Goal: Task Accomplishment & Management: Manage account settings

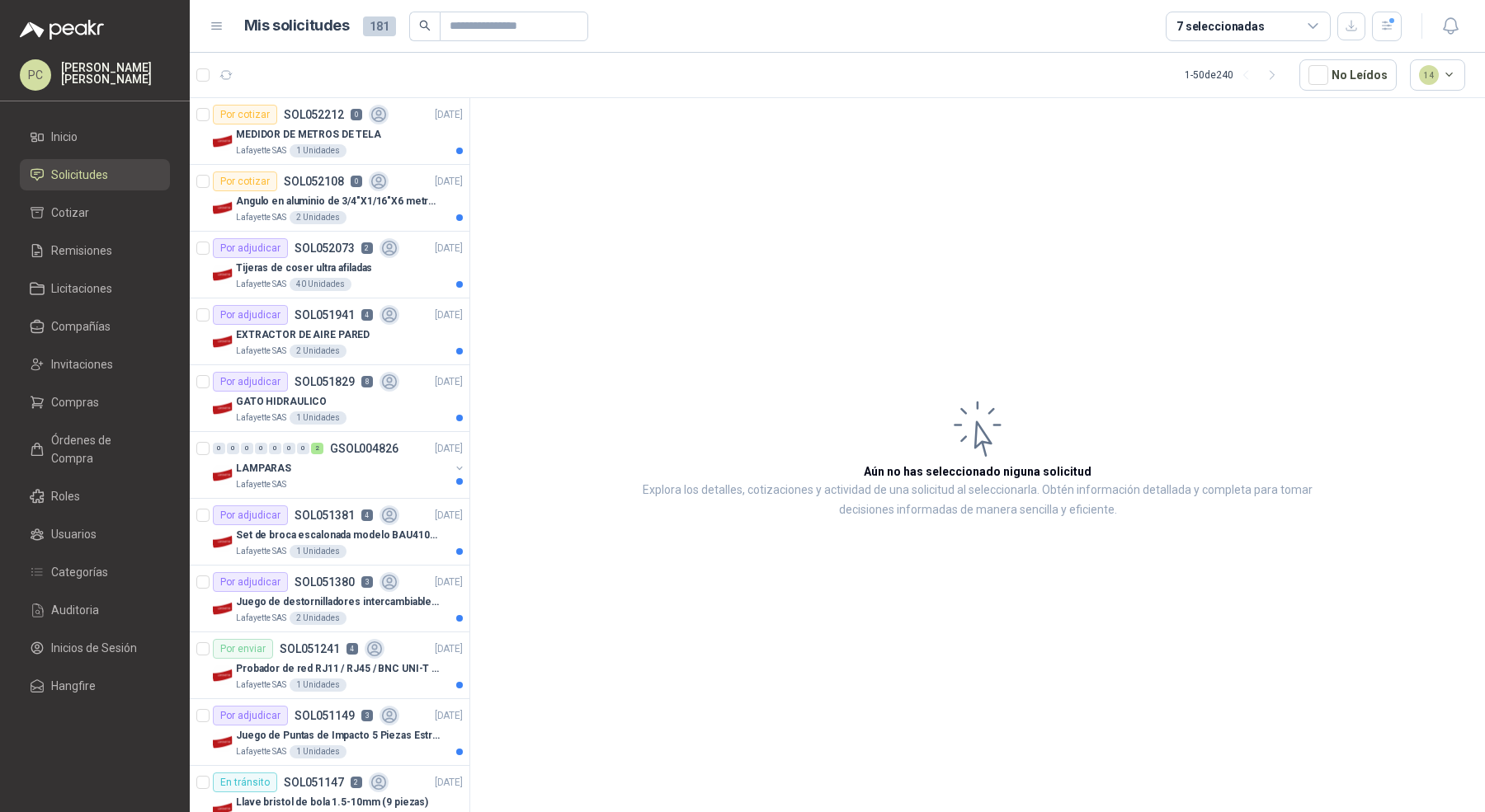
click at [1184, 19] on div "7 seleccionadas" at bounding box center [1221, 26] width 89 height 18
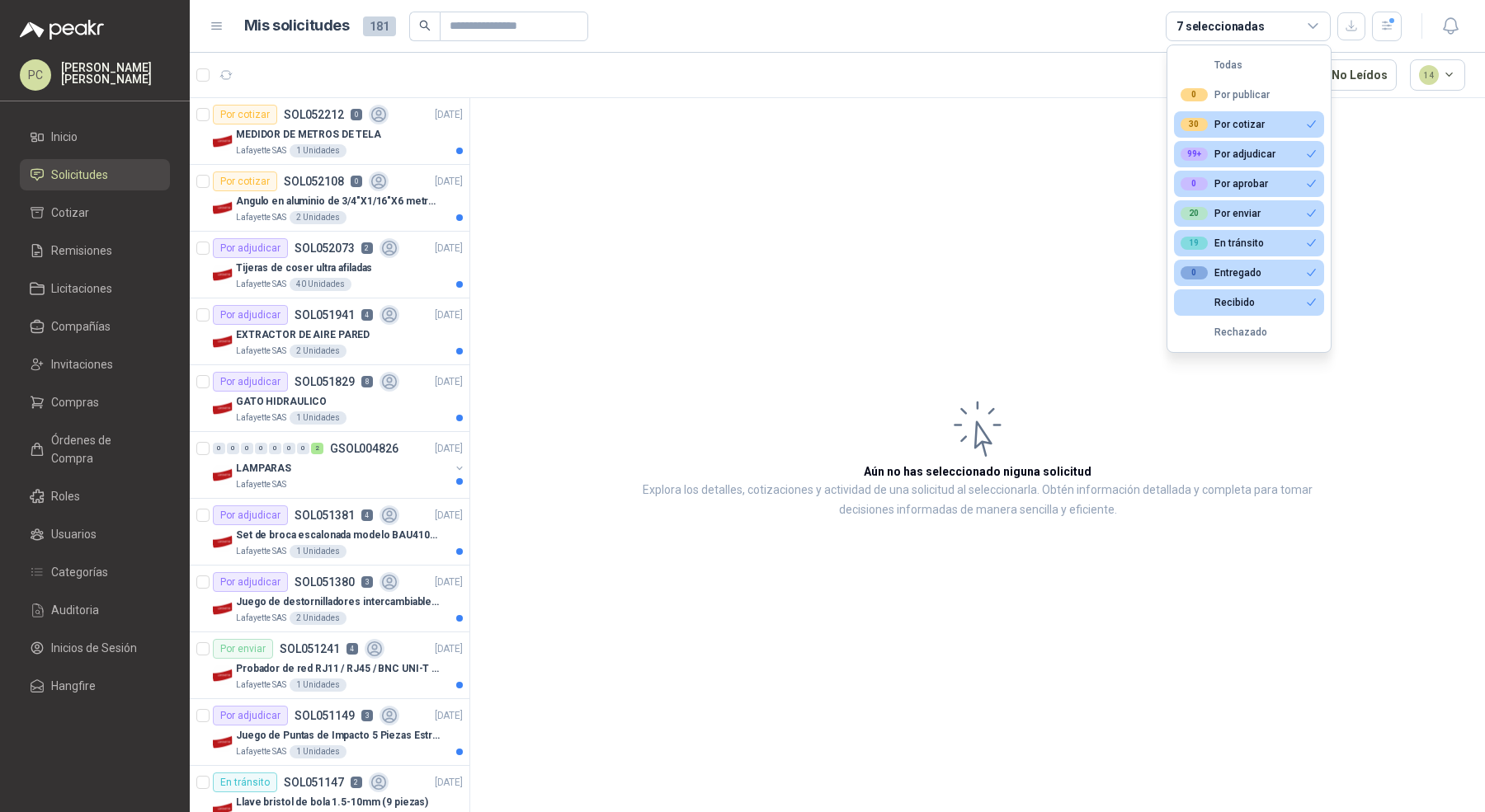
click at [1257, 113] on button "30 Por cotizar" at bounding box center [1249, 125] width 150 height 26
click at [1257, 153] on div "99+ Por adjudicar" at bounding box center [1228, 154] width 95 height 13
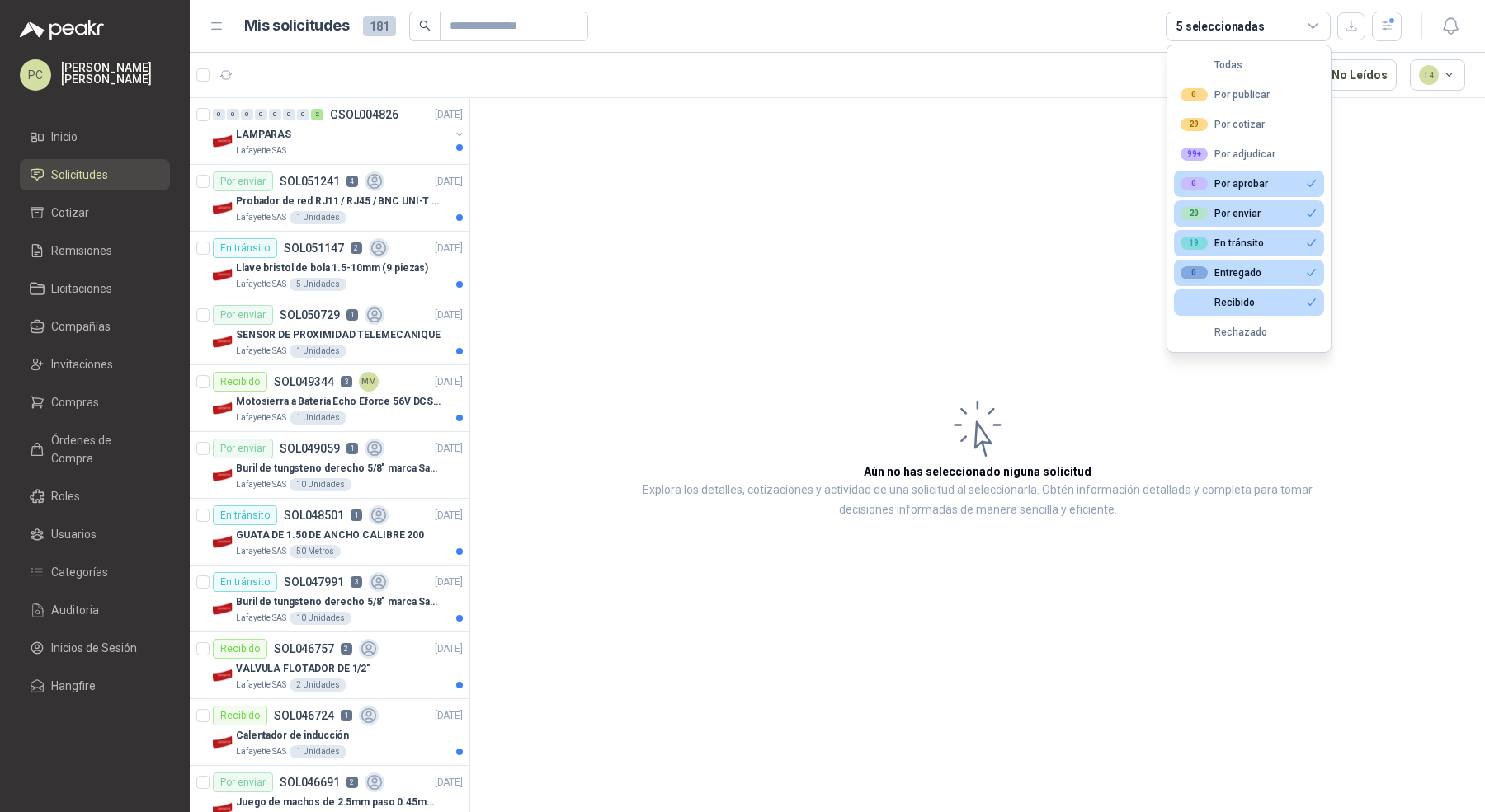
click at [1258, 181] on div "0 Por aprobar" at bounding box center [1224, 183] width 88 height 13
click at [1252, 271] on div "0 Entregado" at bounding box center [1221, 272] width 81 height 13
click at [1254, 309] on button "Recibido" at bounding box center [1249, 303] width 150 height 26
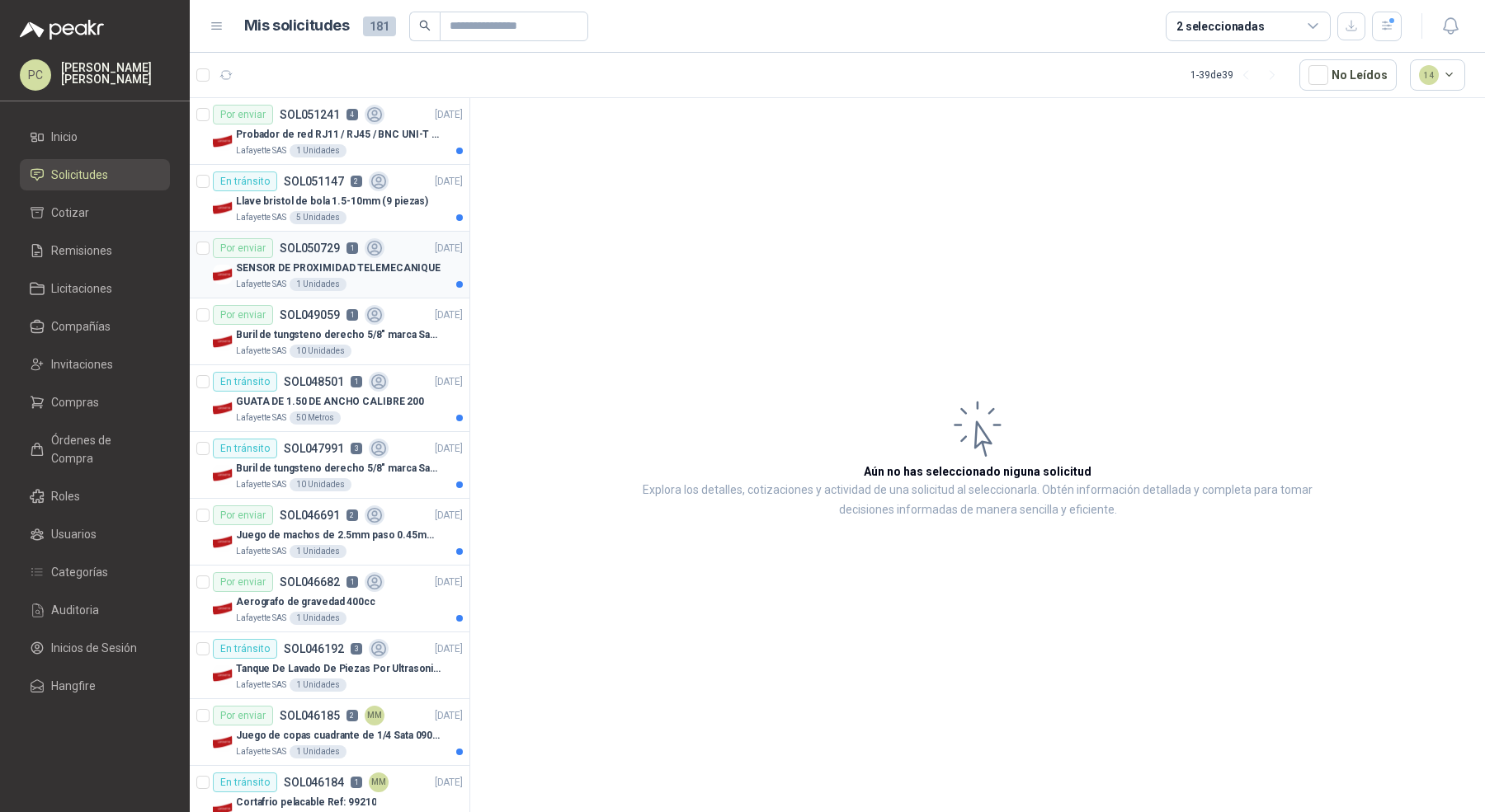
click at [357, 258] on div "SENSOR DE PROXIMIDAD TELEMECANIQUE" at bounding box center [350, 268] width 227 height 20
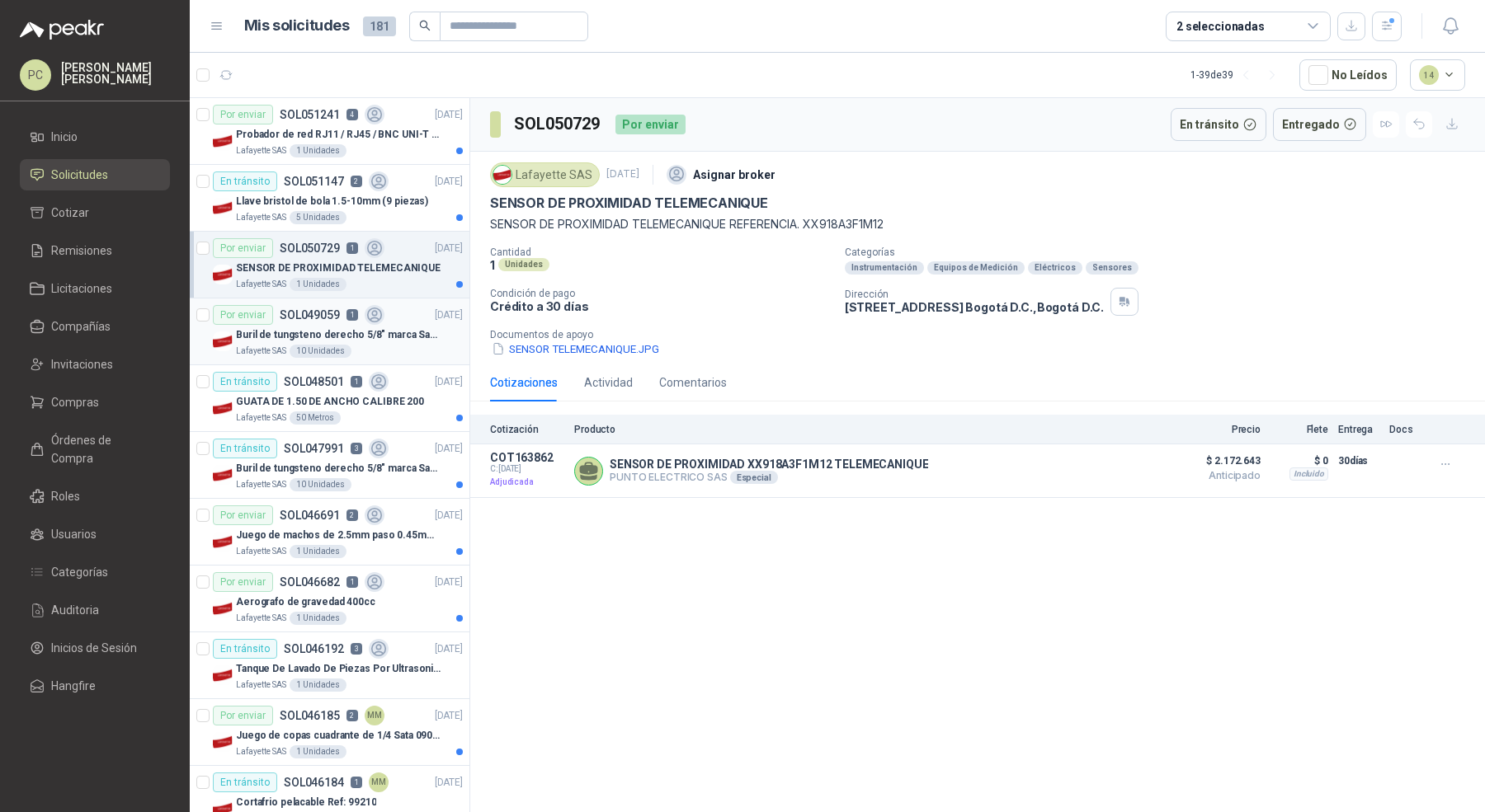
click at [377, 351] on div "Lafayette SAS 10 Unidades" at bounding box center [350, 351] width 227 height 13
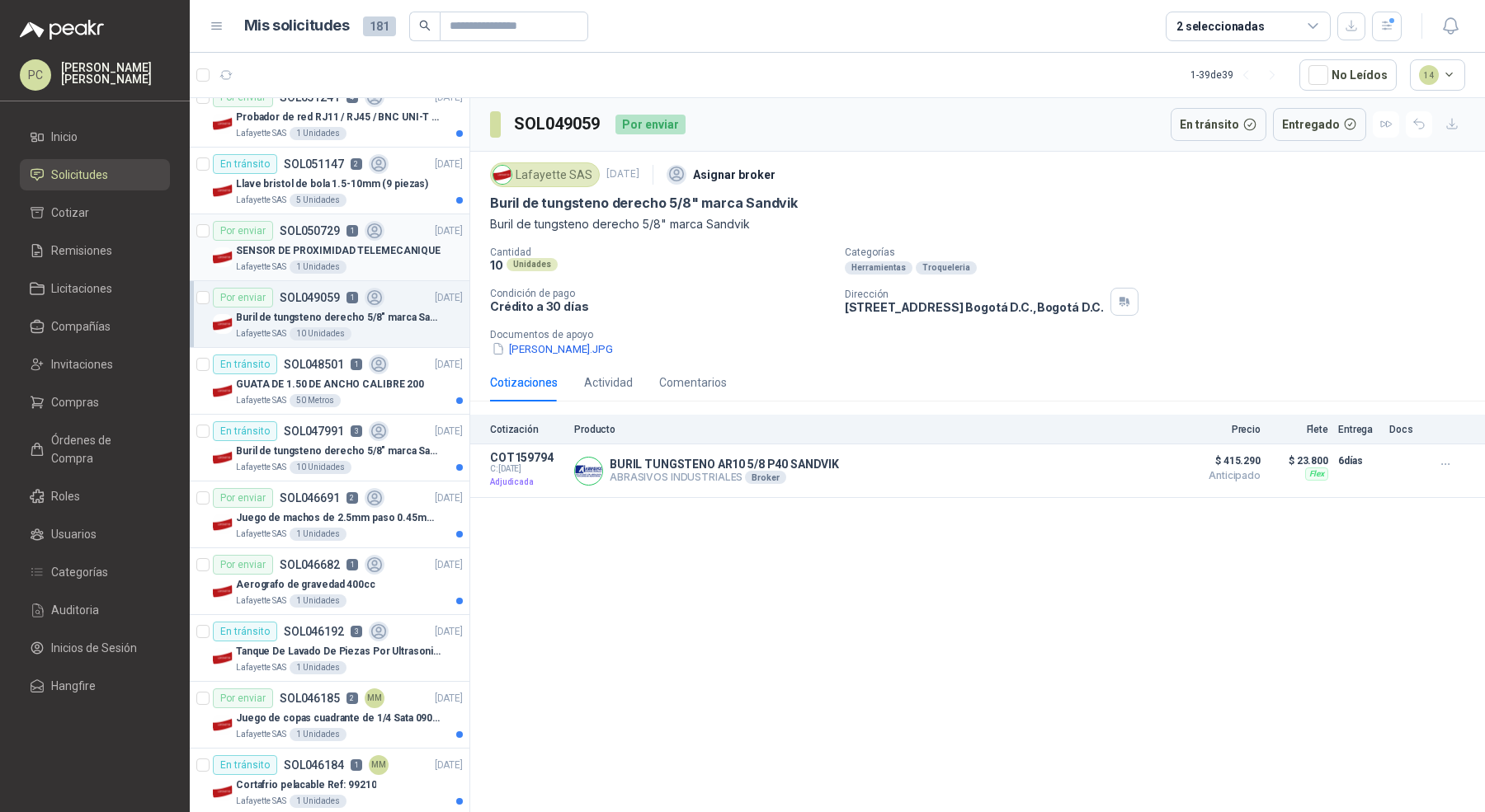
scroll to position [17, 0]
click at [206, 504] on div at bounding box center [203, 515] width 13 height 53
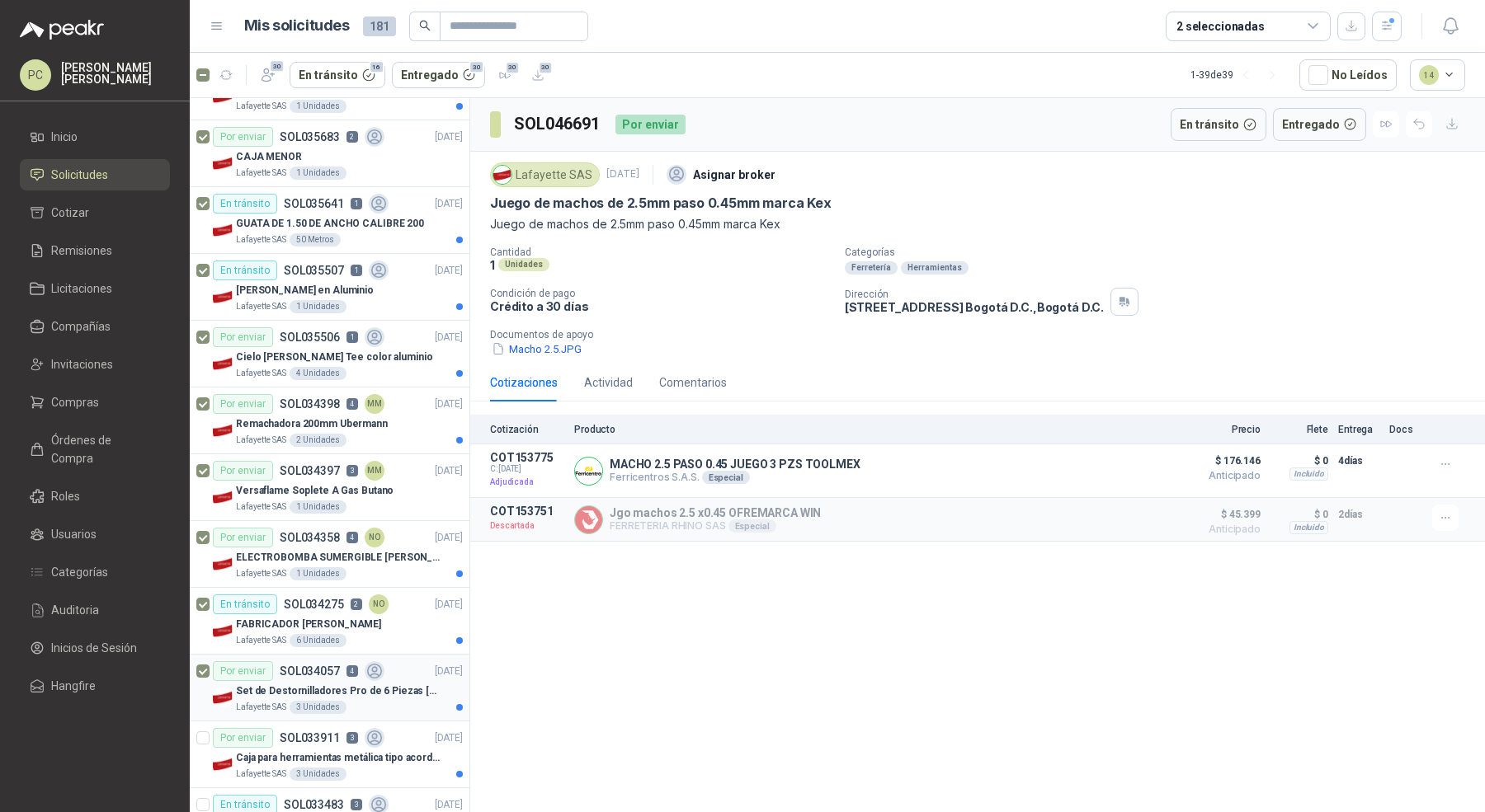
scroll to position [1895, 0]
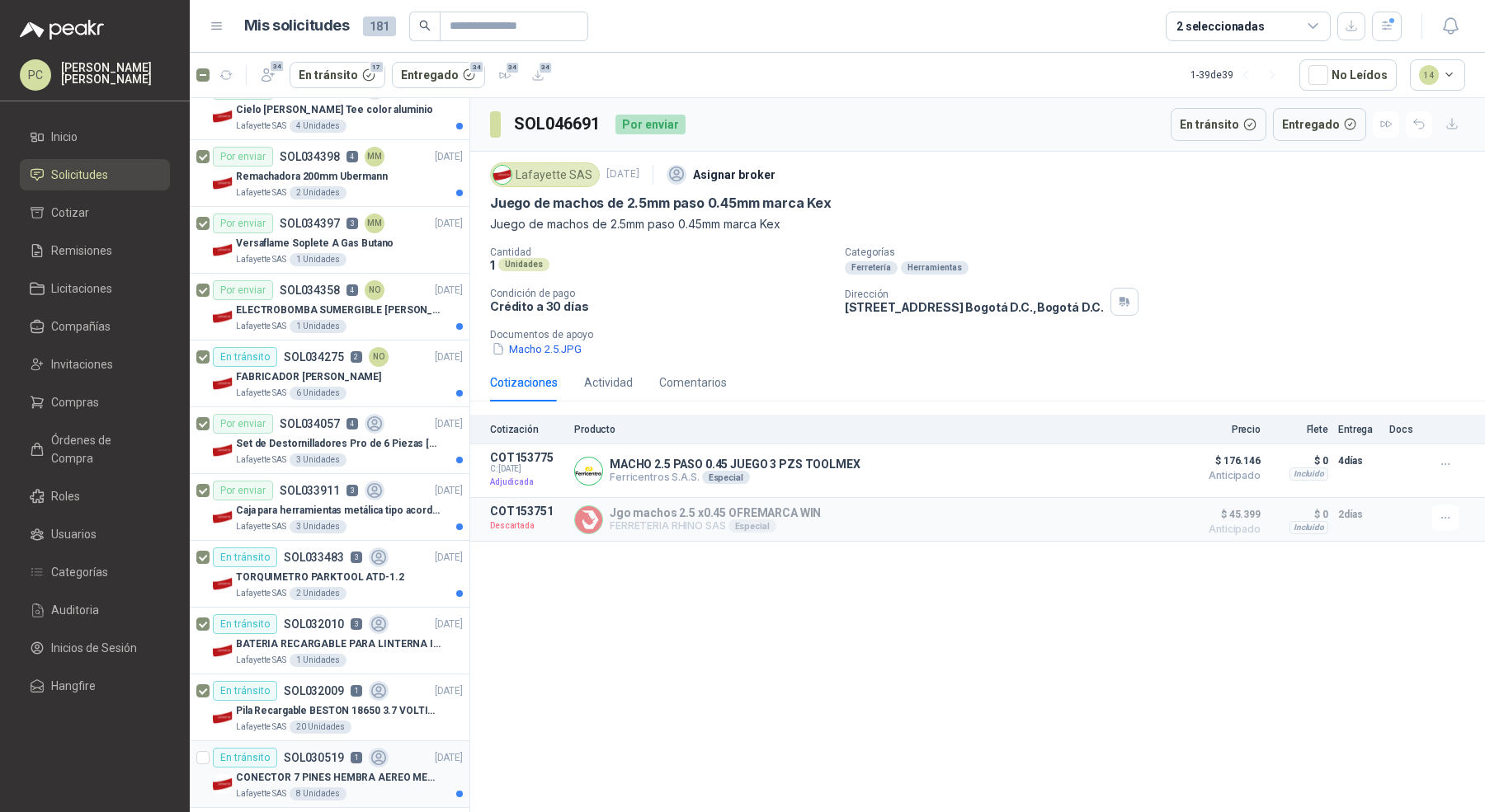
click at [204, 748] on div at bounding box center [203, 774] width 13 height 53
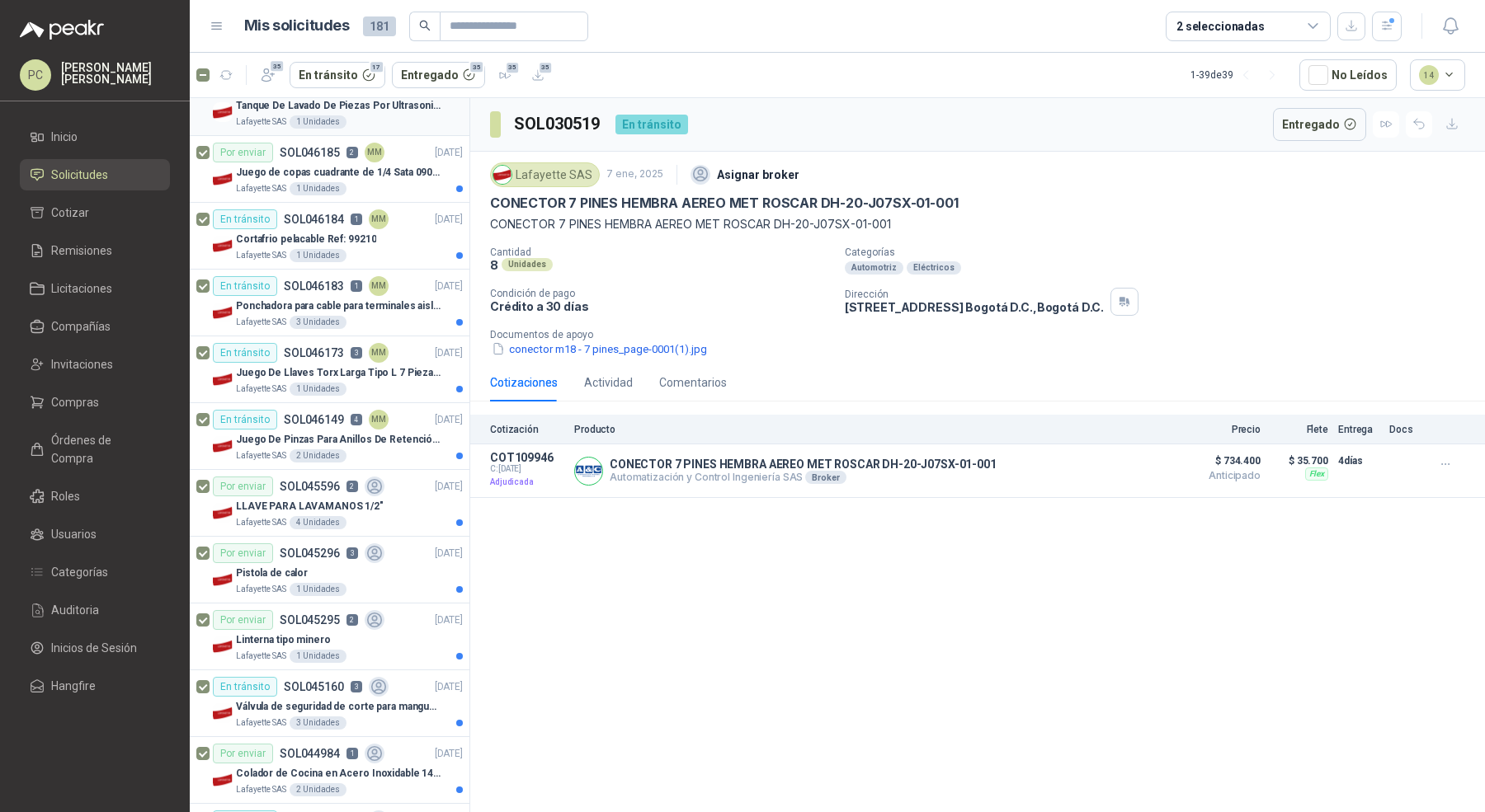
scroll to position [47, 0]
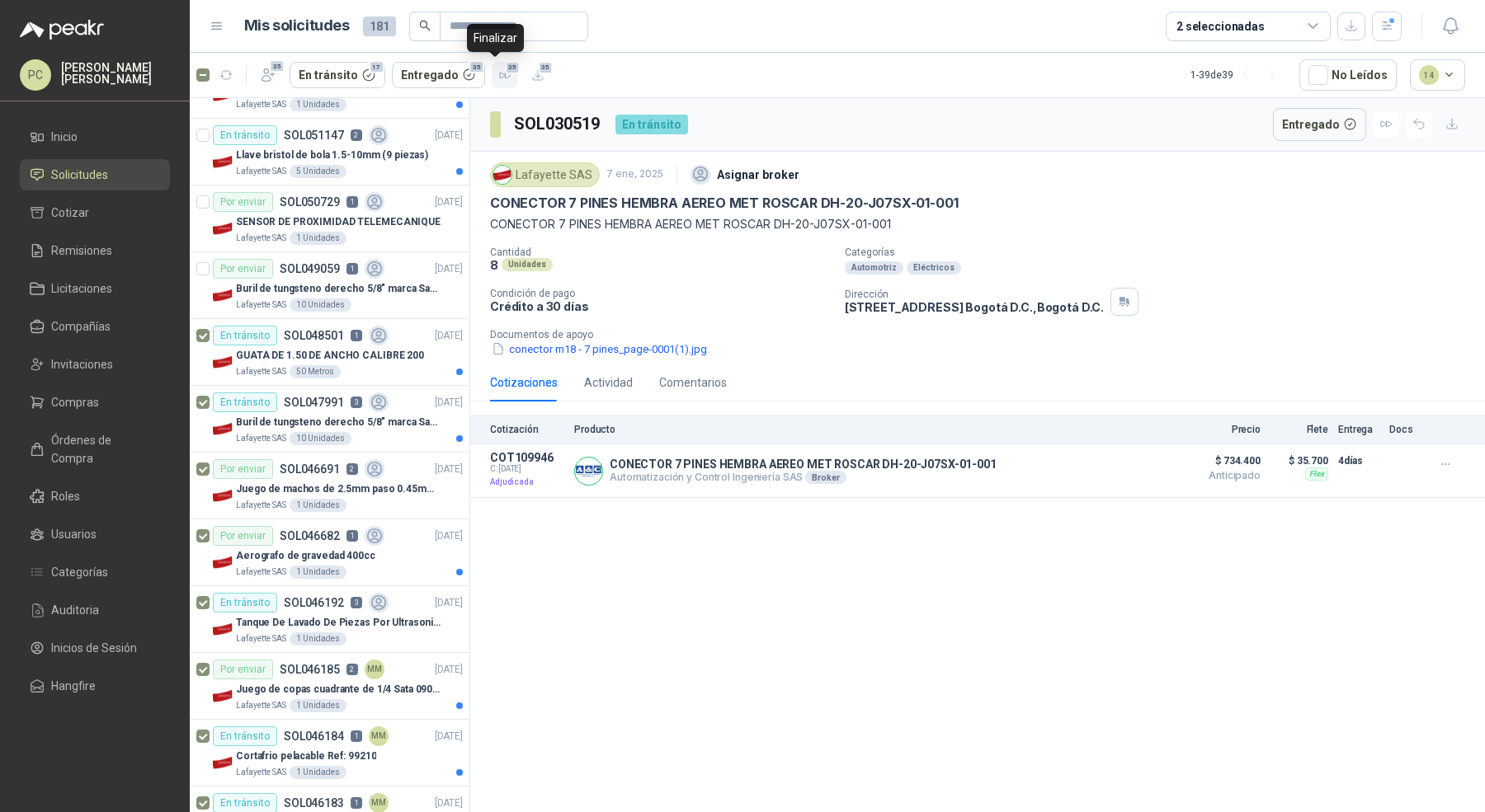
click at [500, 75] on icon "button" at bounding box center [505, 75] width 11 height 6
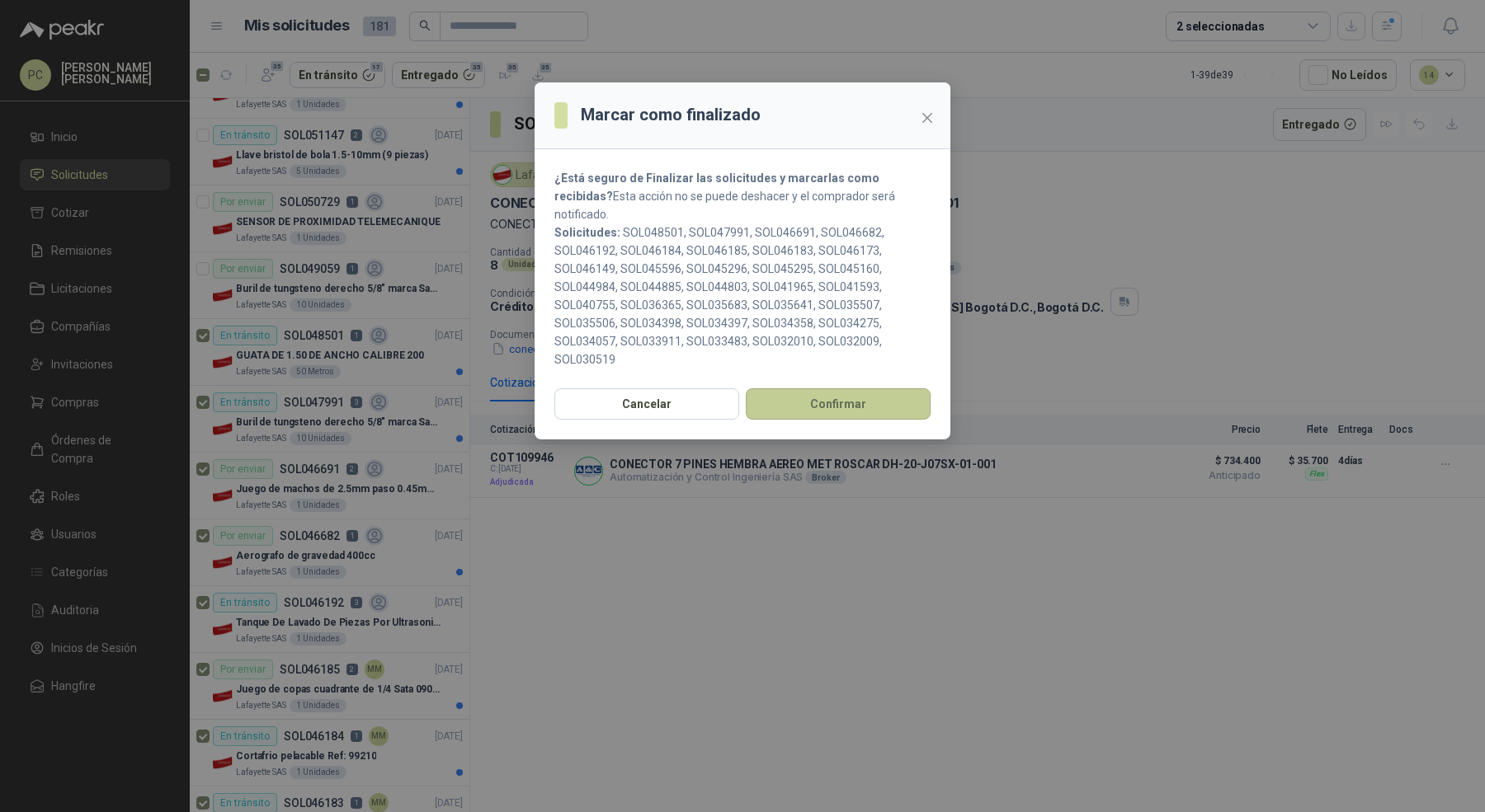
click at [852, 389] on button "Confirmar" at bounding box center [838, 405] width 184 height 32
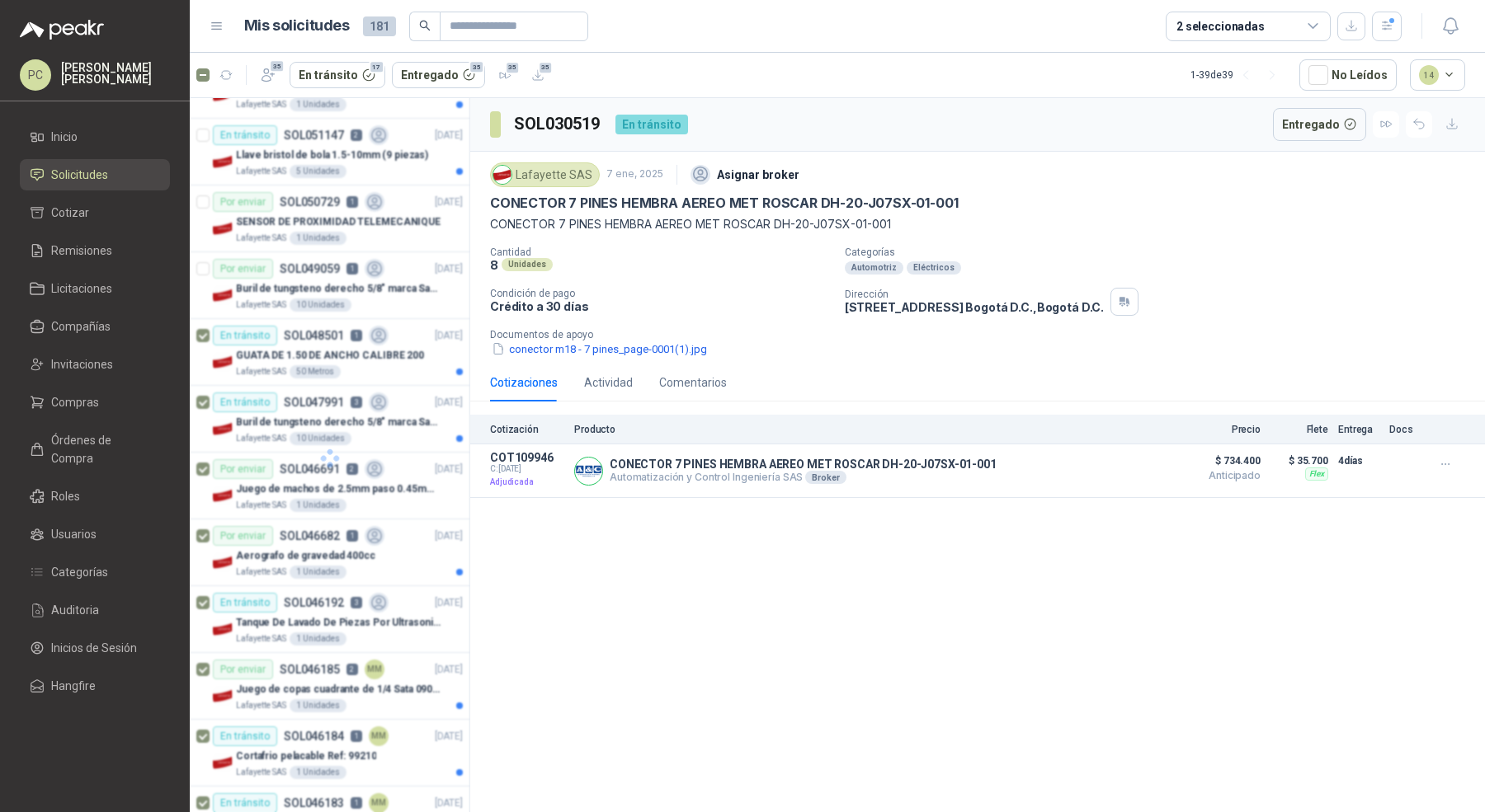
scroll to position [0, 0]
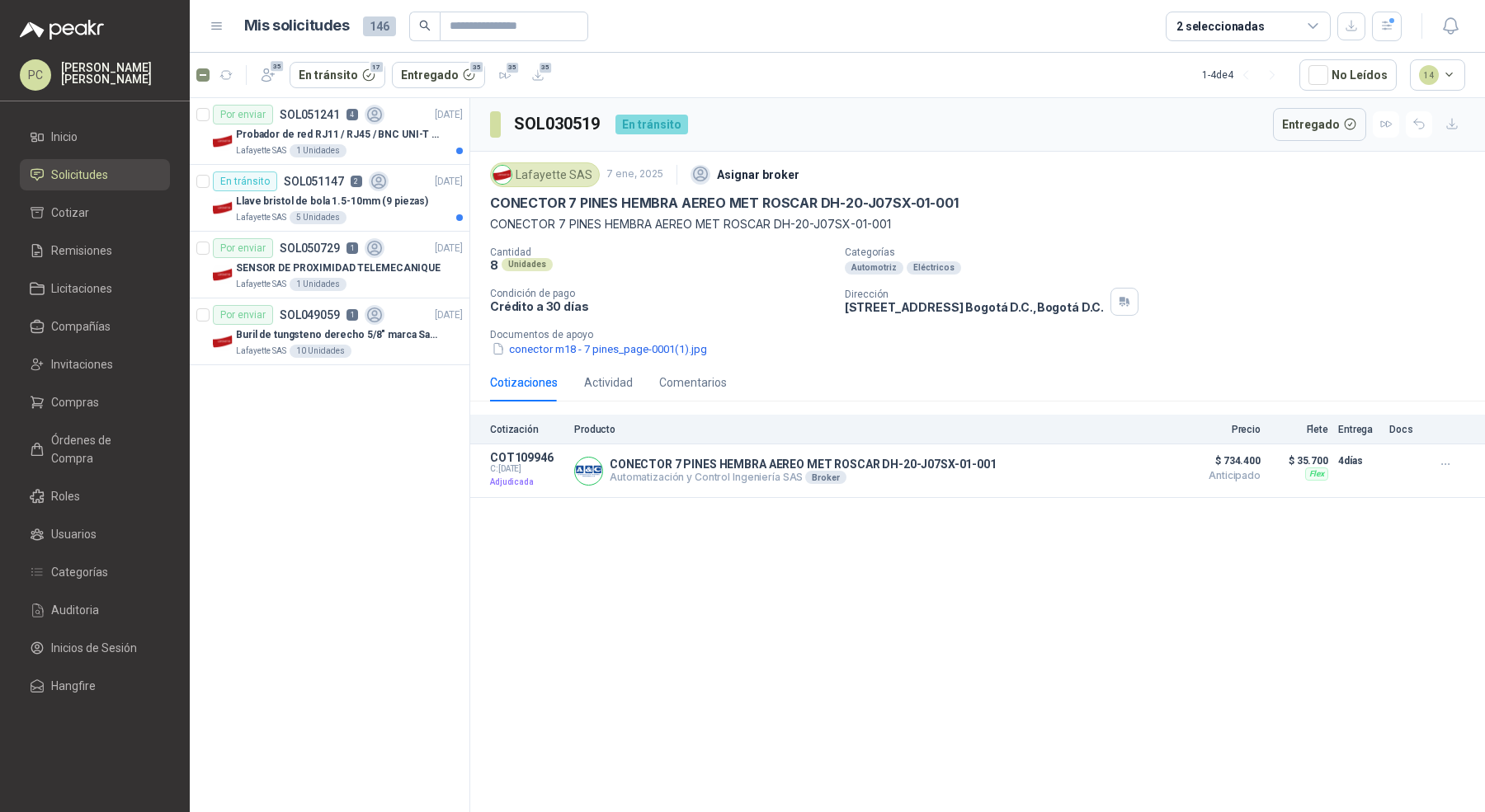
click at [1200, 35] on div "2 seleccionadas" at bounding box center [1249, 26] width 165 height 30
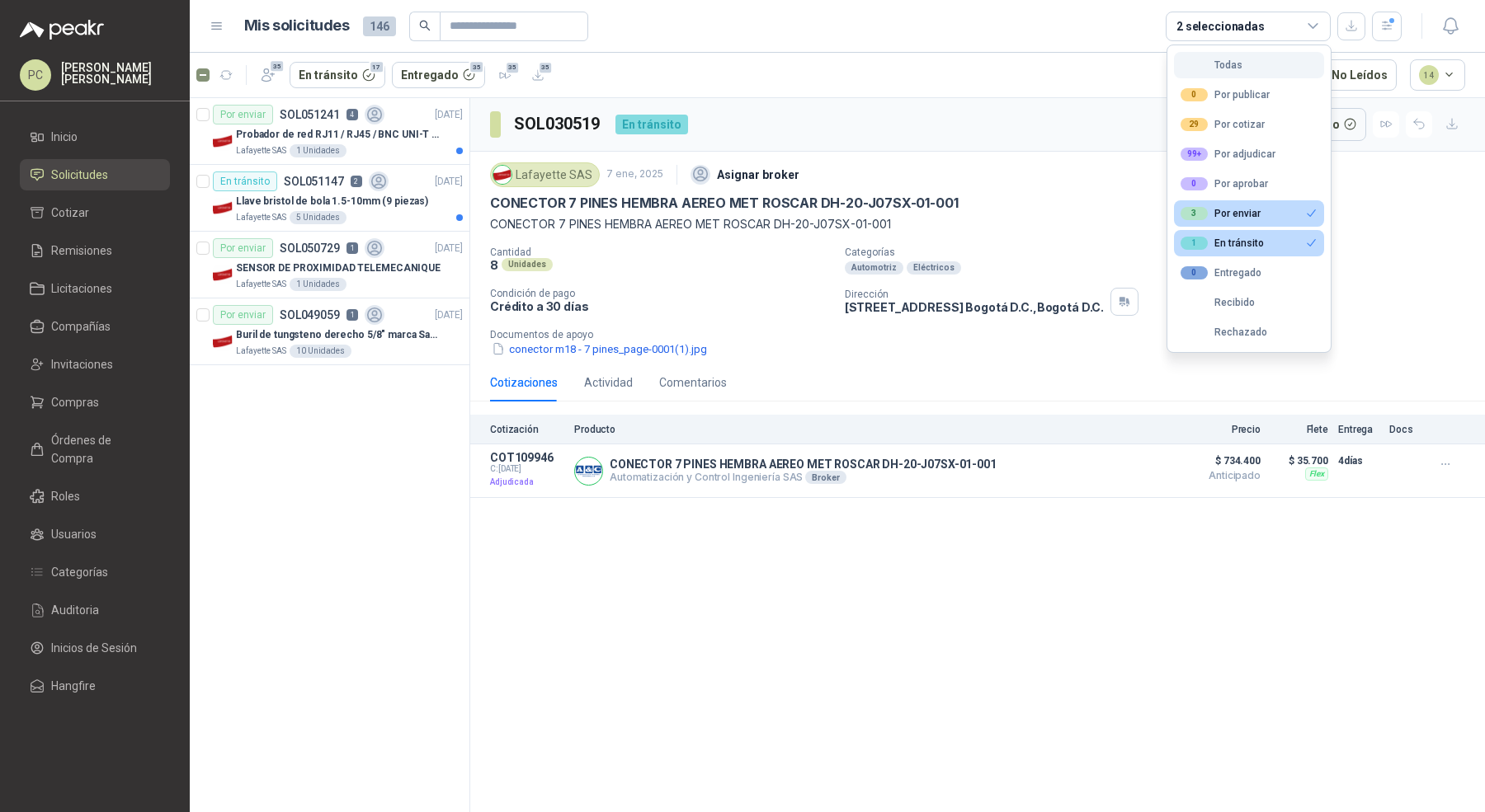
click at [1208, 60] on div "Todas" at bounding box center [1211, 65] width 61 height 11
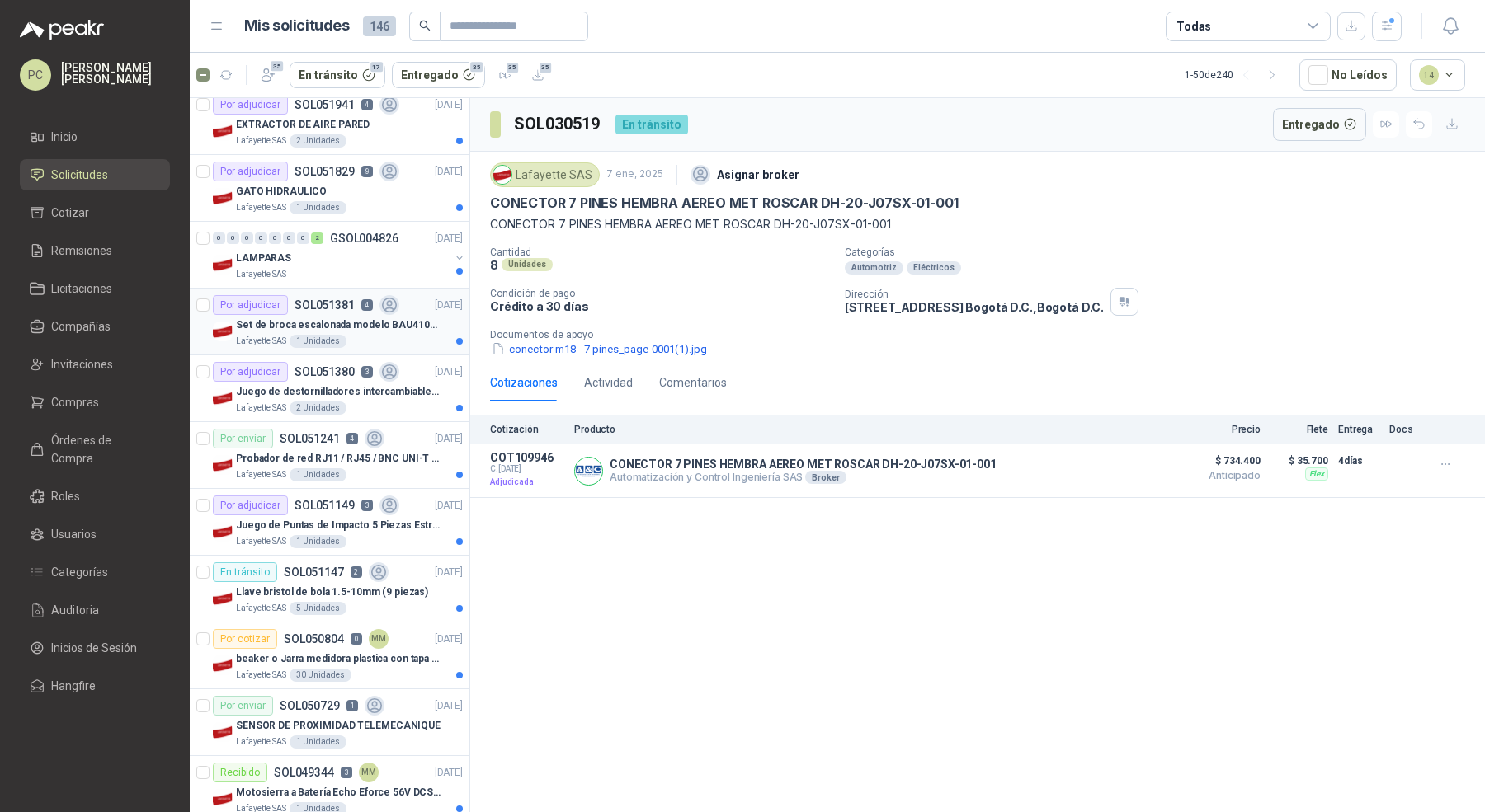
scroll to position [34, 0]
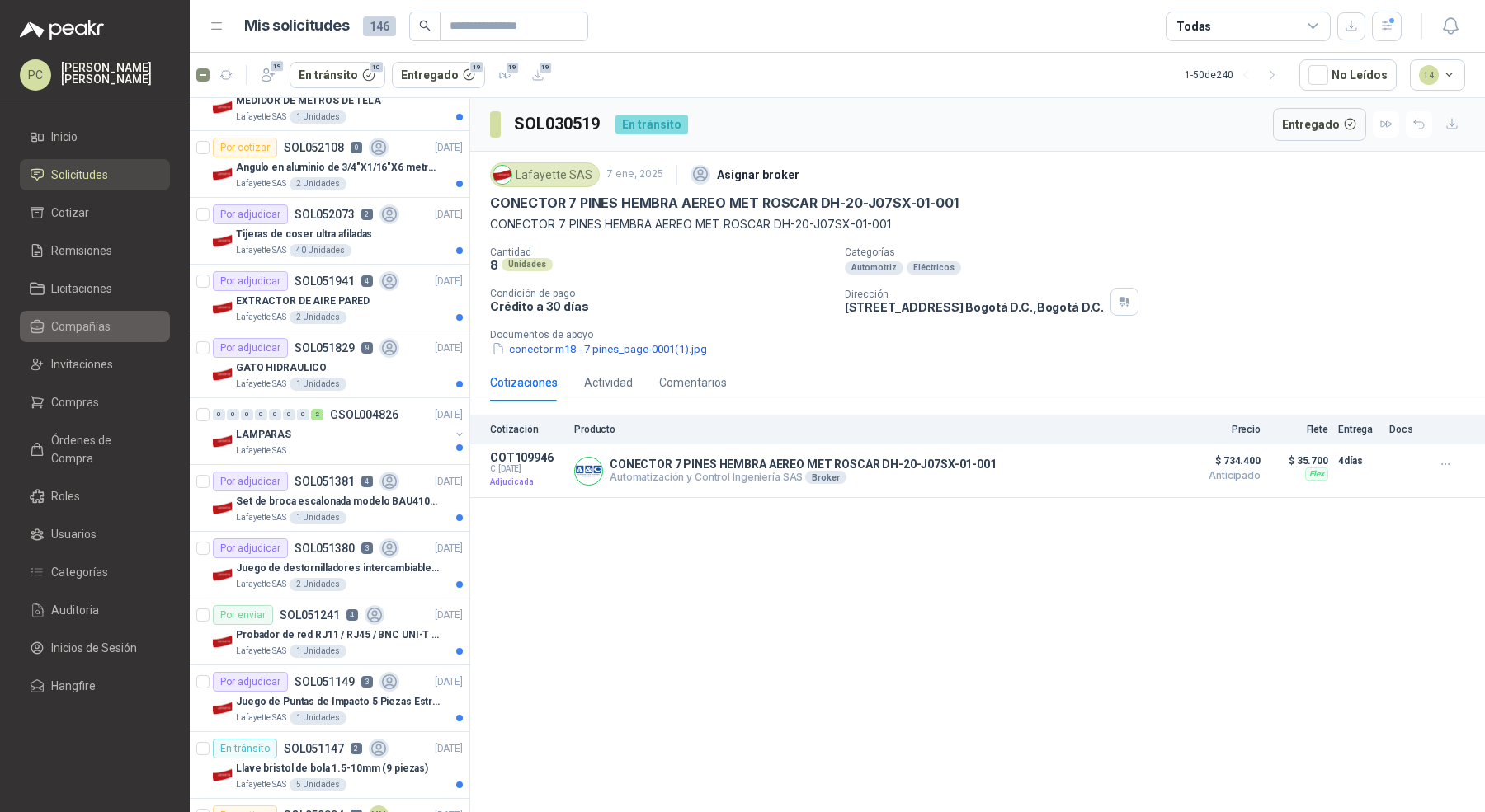
click at [117, 330] on li "Compañías" at bounding box center [95, 327] width 130 height 18
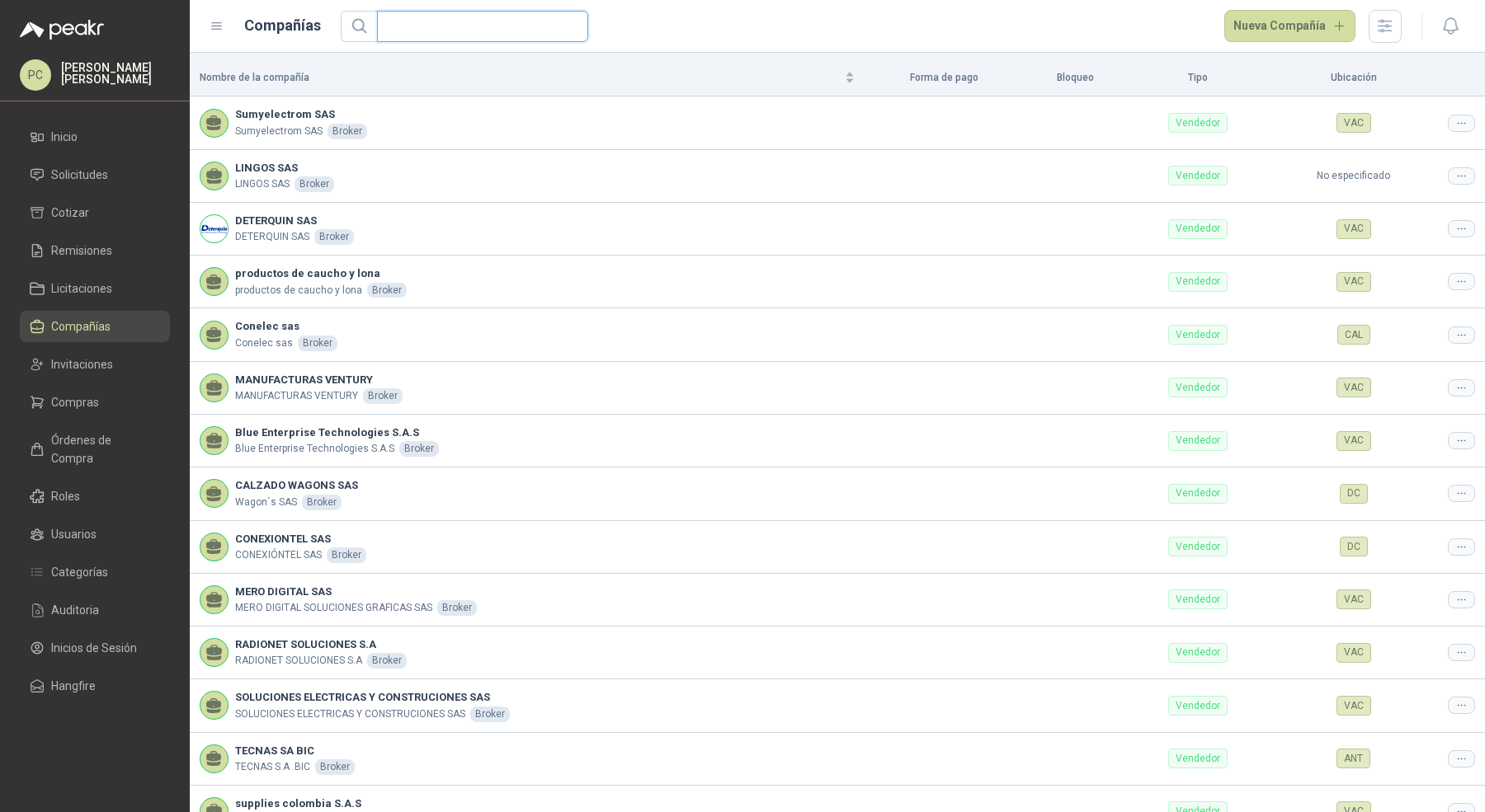
click at [454, 40] on input "text" at bounding box center [476, 26] width 178 height 30
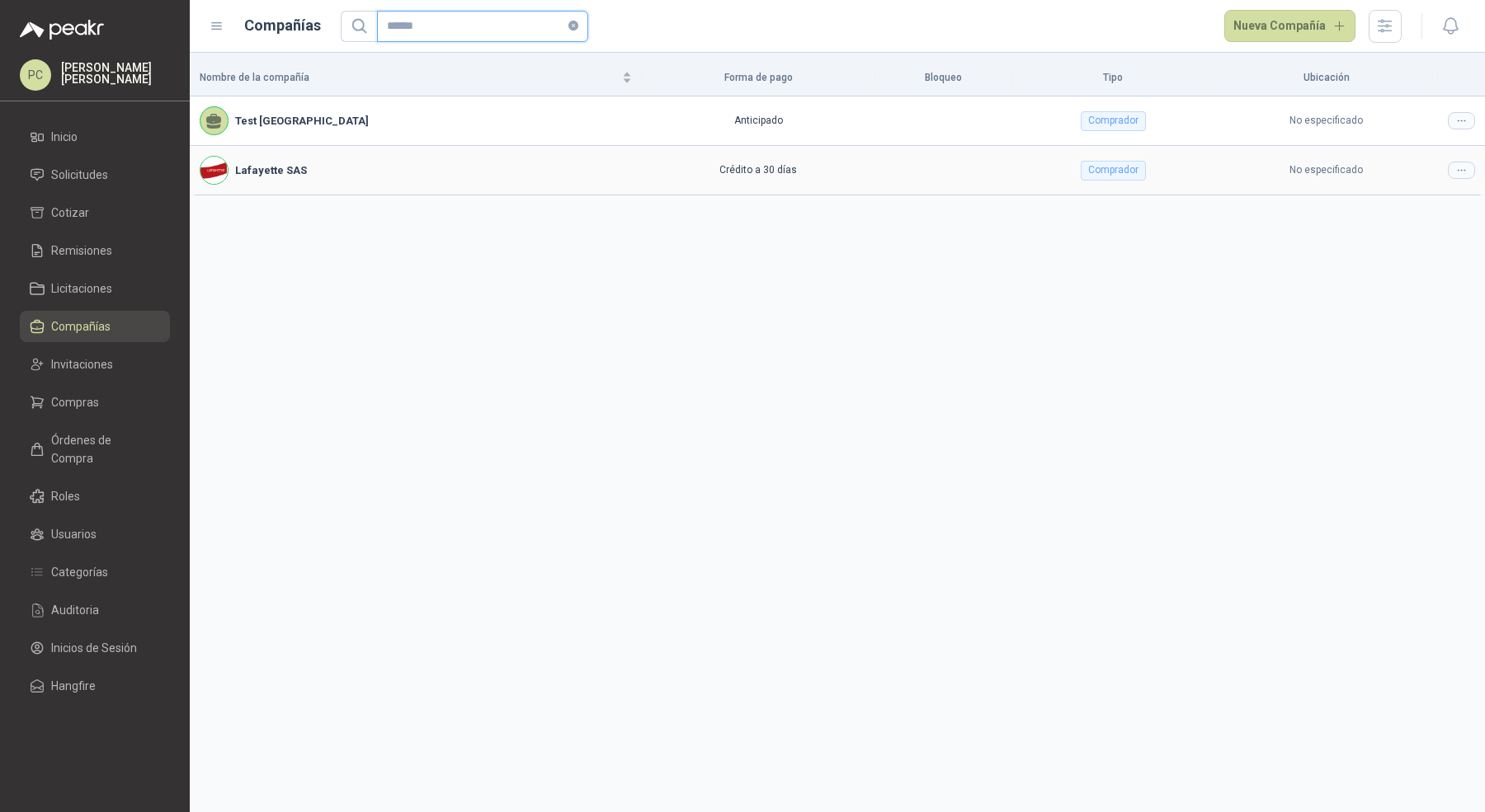
type input "******"
click at [1455, 170] on icon at bounding box center [1461, 170] width 12 height 12
click at [1437, 190] on span "Editar compañía" at bounding box center [1419, 198] width 85 height 18
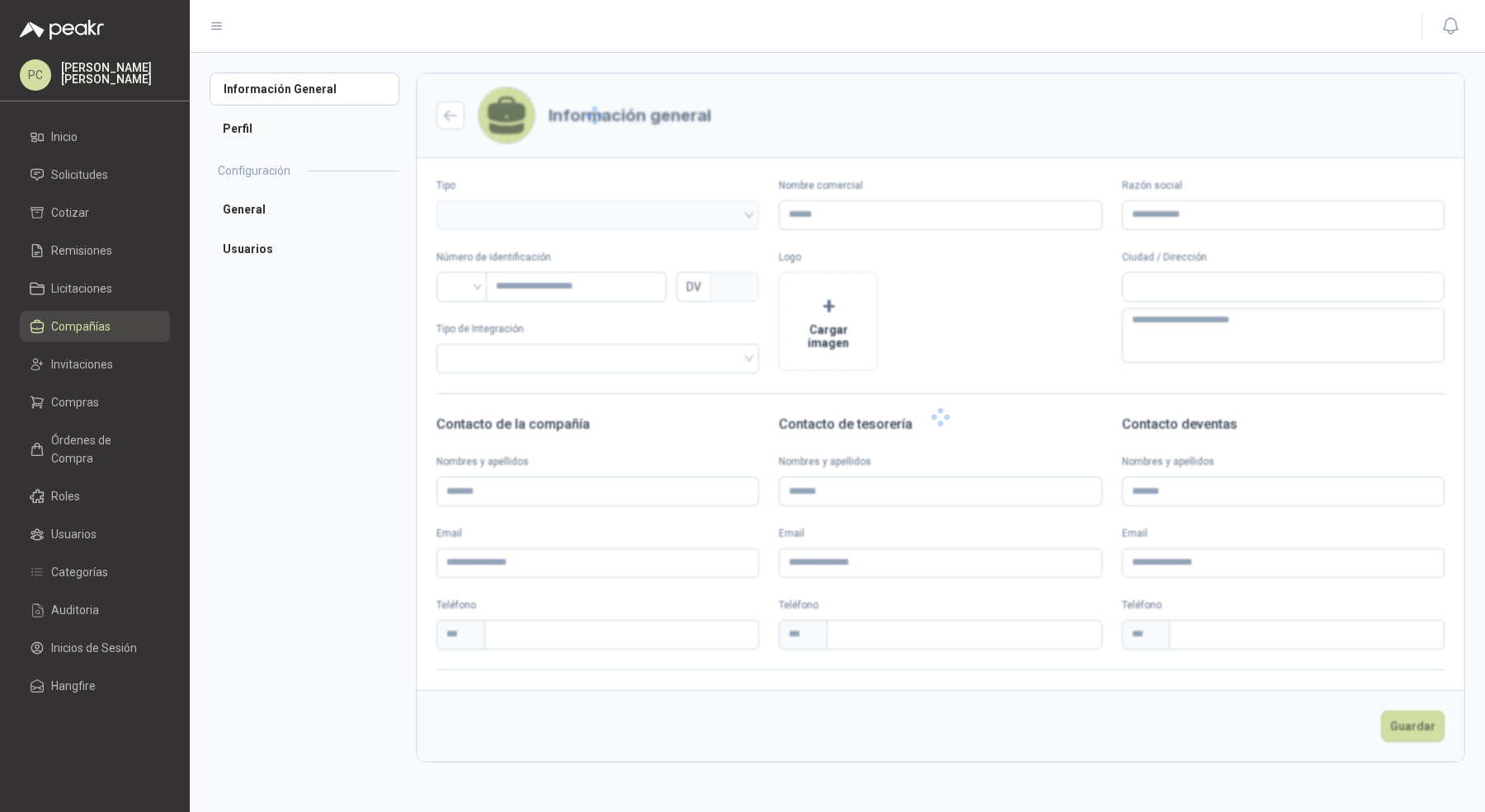
type input "**********"
type input "*********"
type input "*"
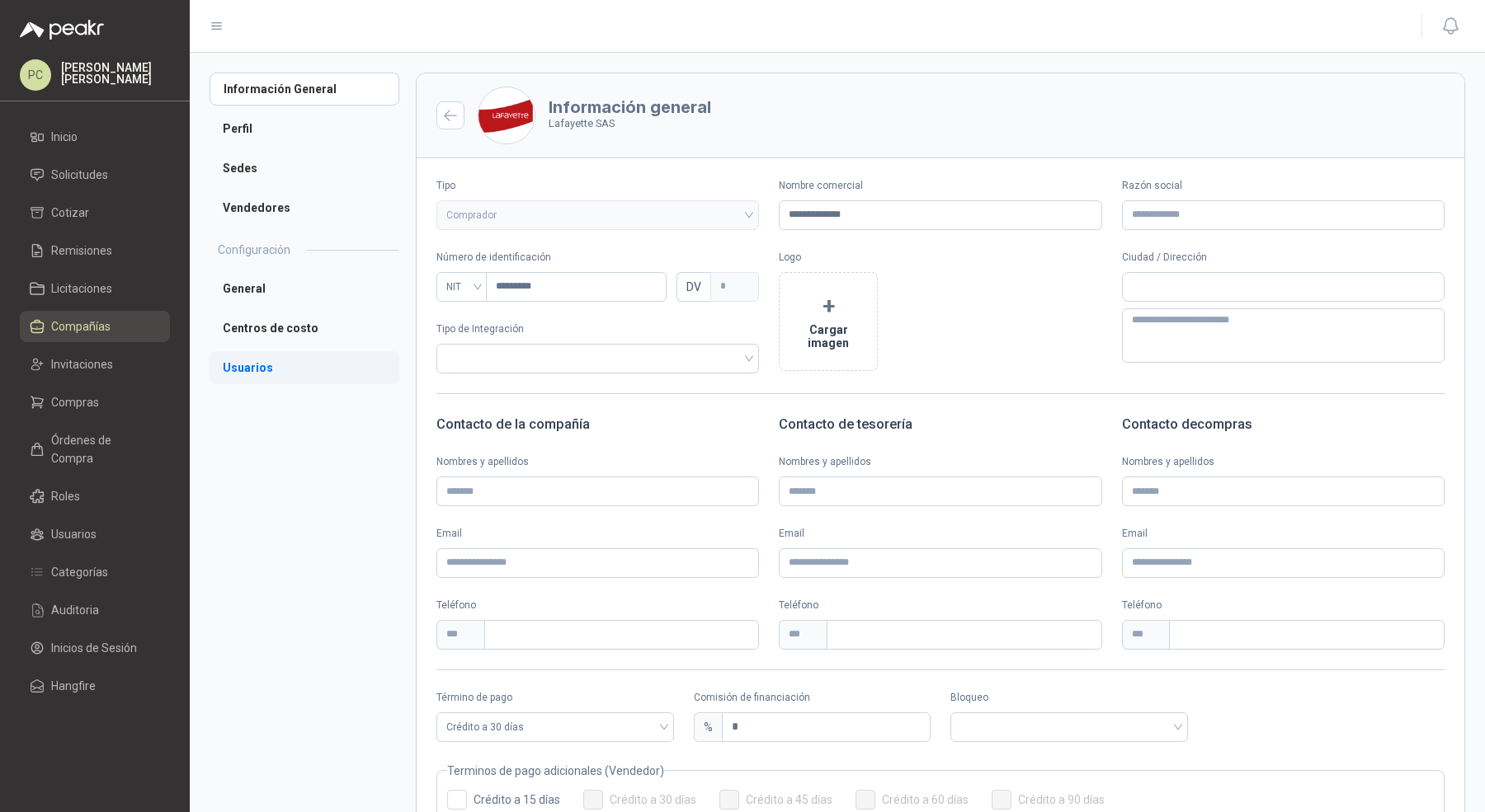
click at [321, 364] on li "Usuarios" at bounding box center [305, 368] width 190 height 33
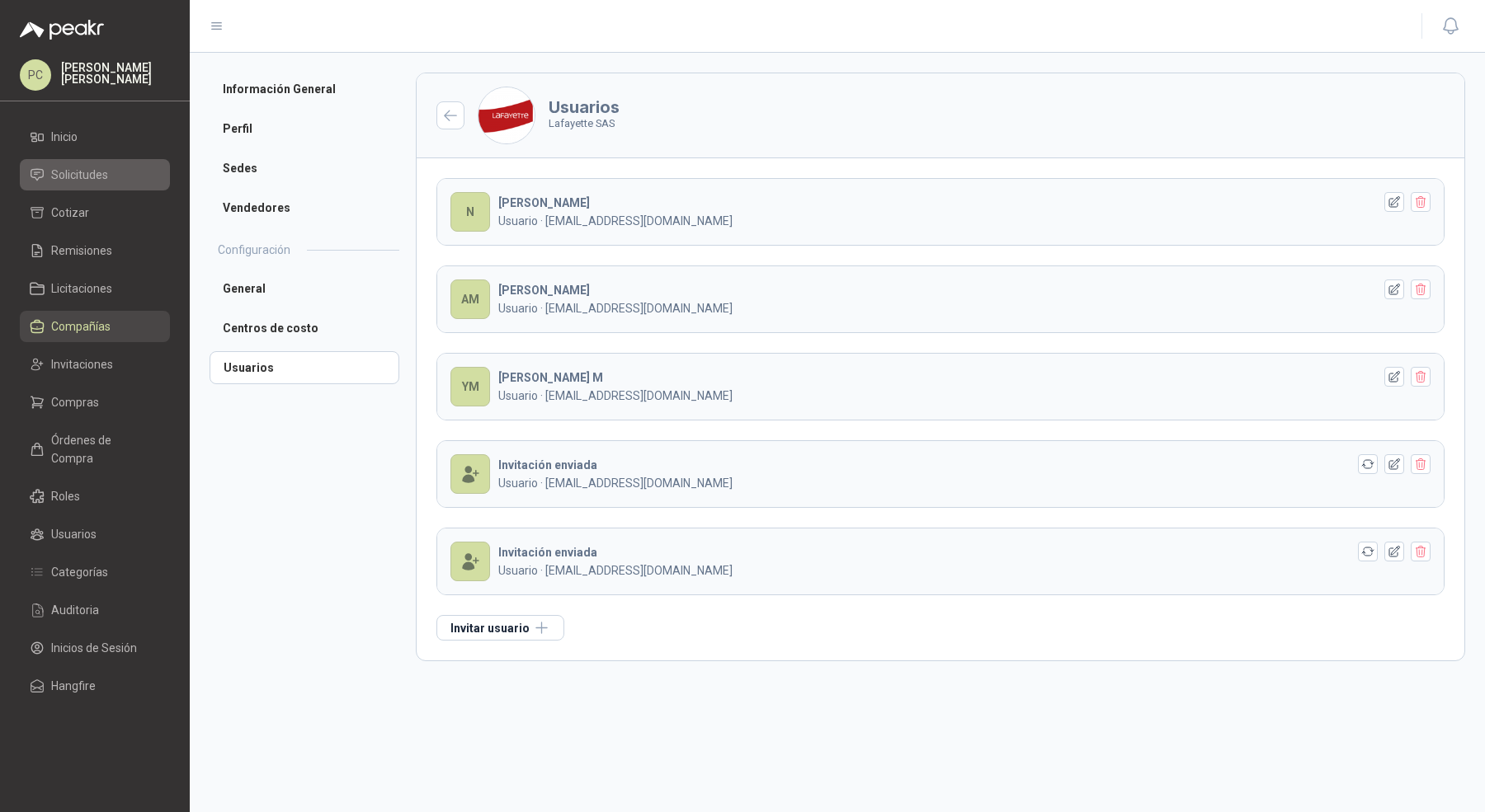
click at [106, 175] on span "Solicitudes" at bounding box center [79, 175] width 57 height 18
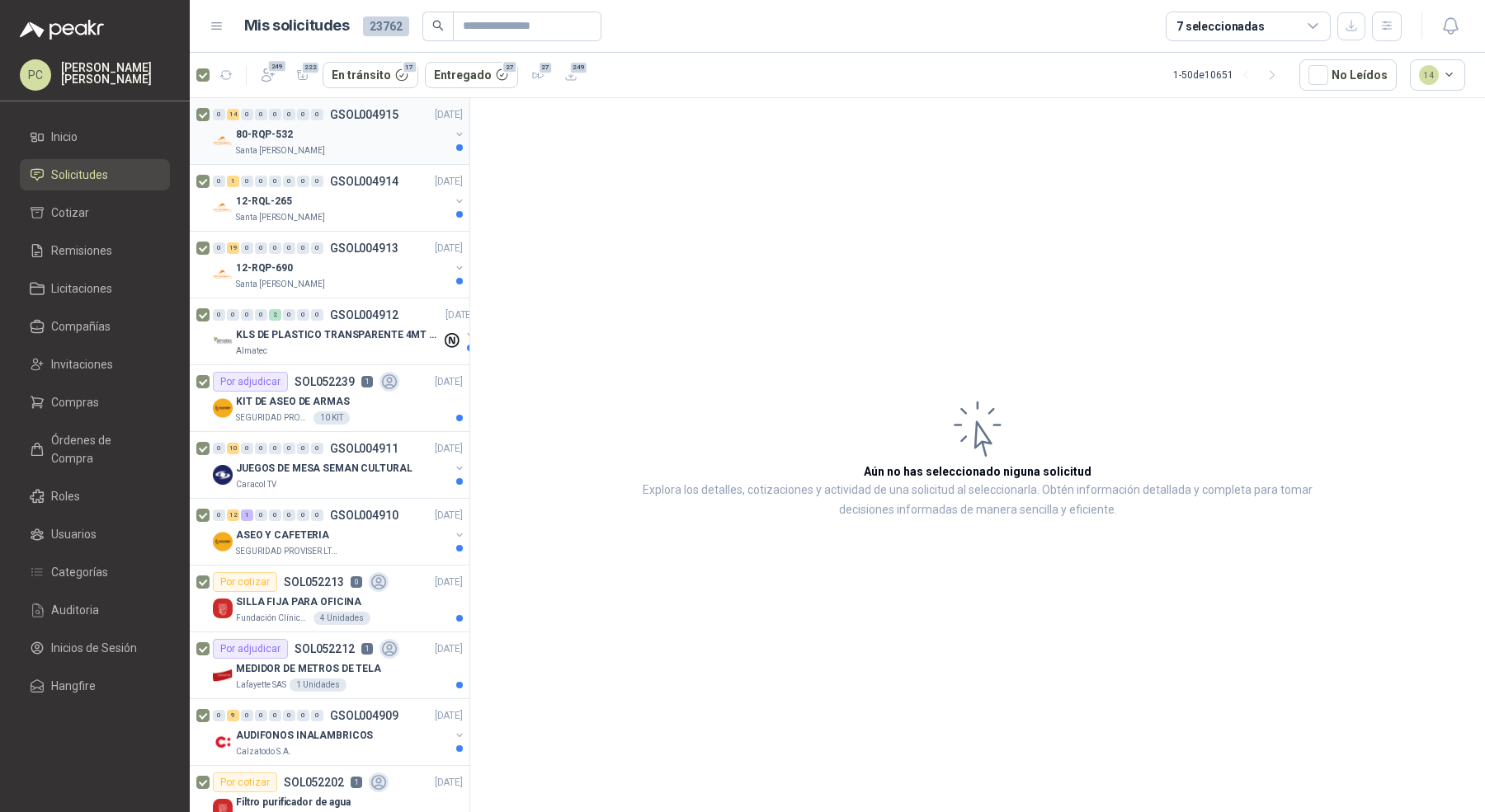
click at [357, 150] on div "Santa [PERSON_NAME]" at bounding box center [342, 150] width 213 height 13
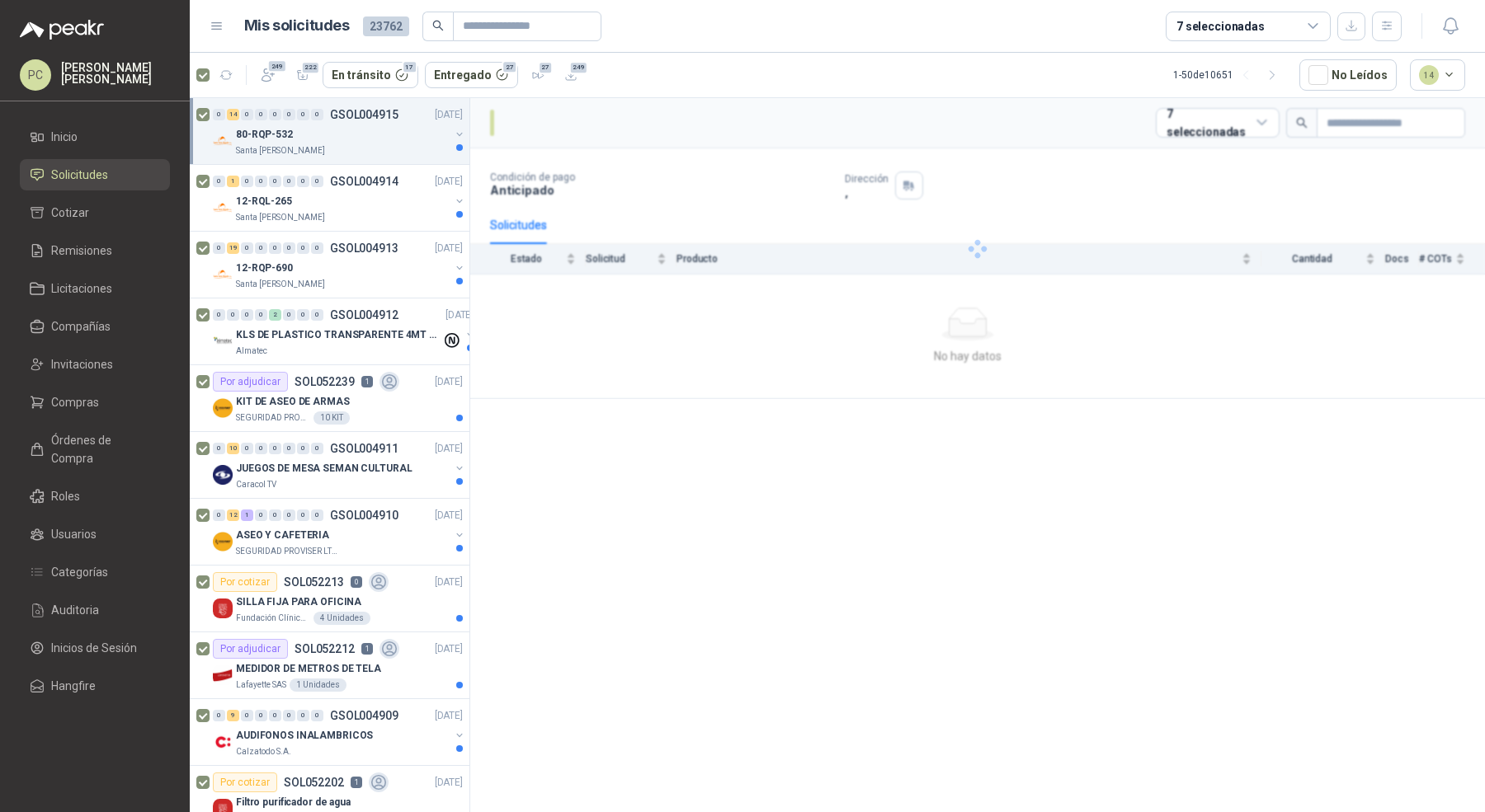
click at [350, 147] on div "Santa [PERSON_NAME]" at bounding box center [342, 150] width 213 height 13
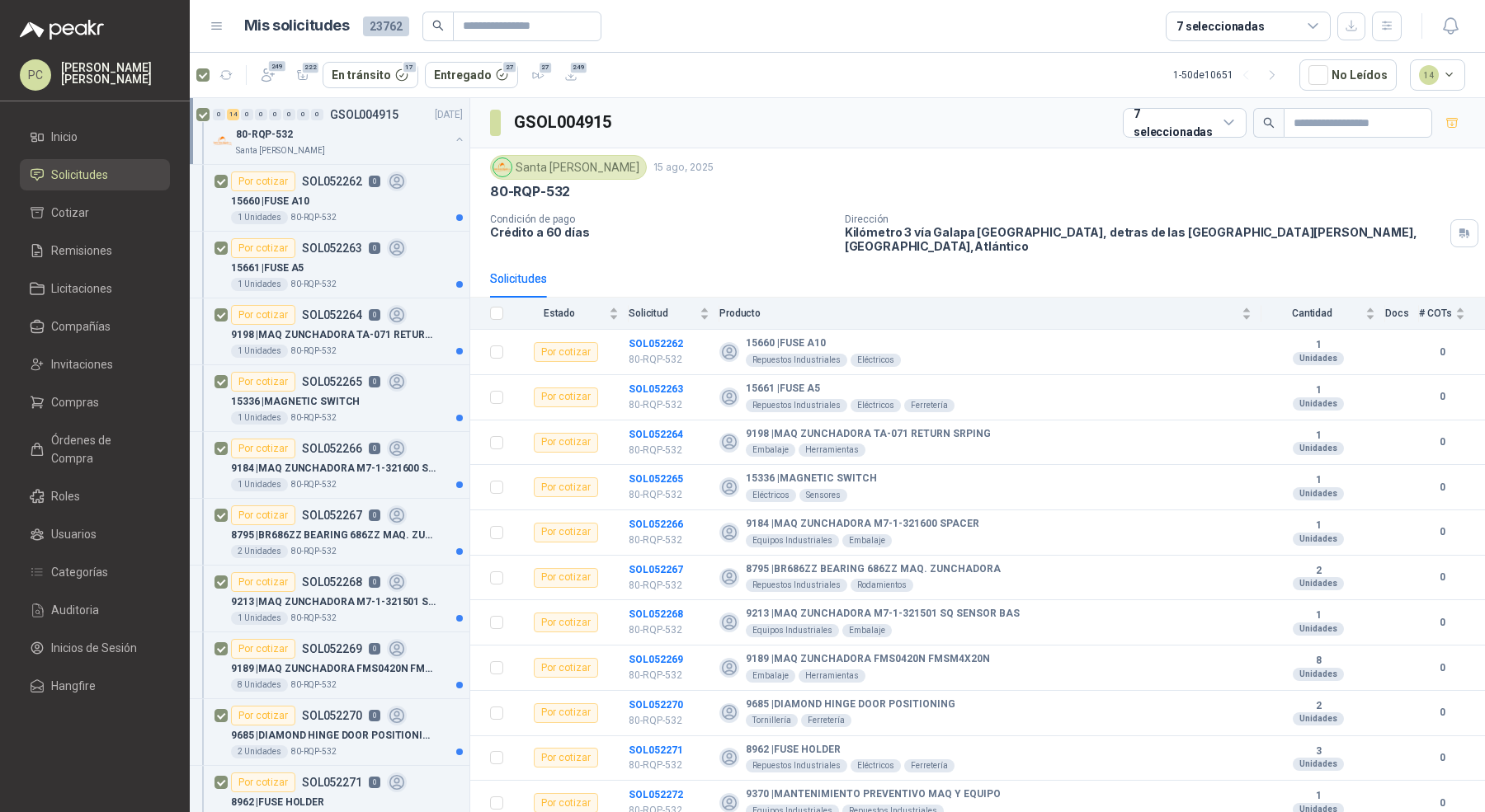
scroll to position [4, 0]
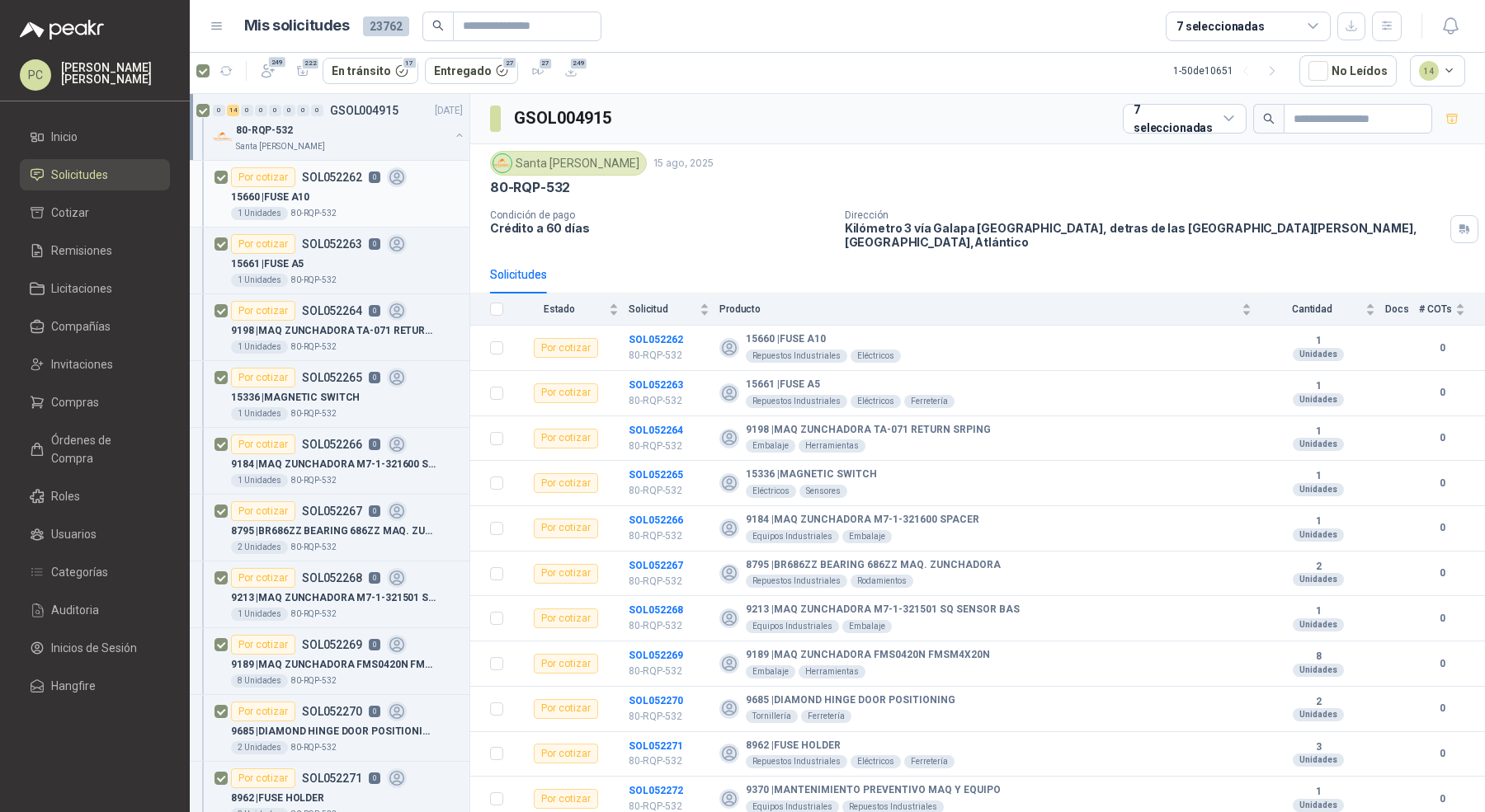
click at [342, 187] on div "15660 | FUSE A10" at bounding box center [347, 197] width 232 height 20
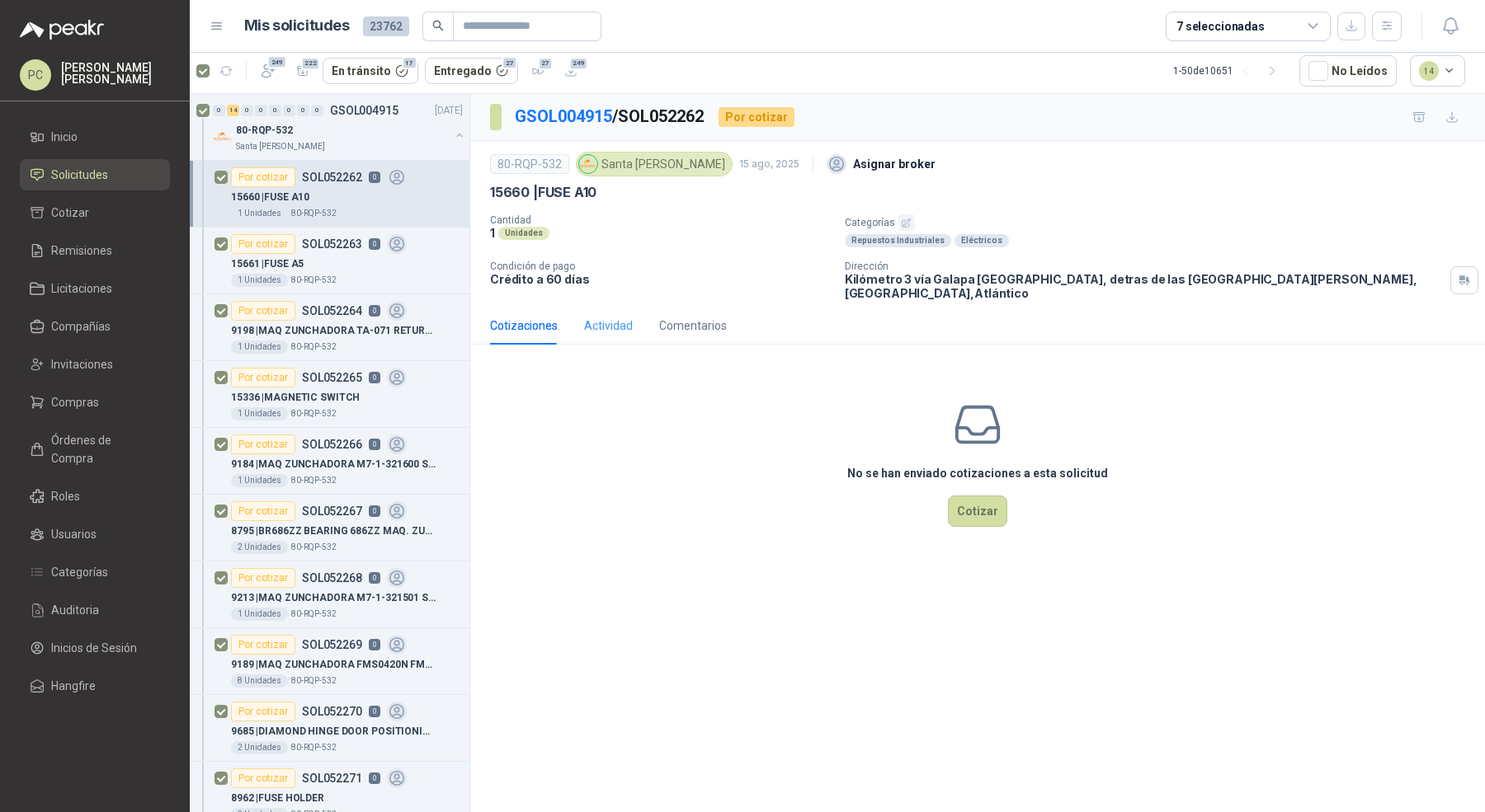
click at [613, 307] on div "Actividad" at bounding box center [608, 326] width 48 height 38
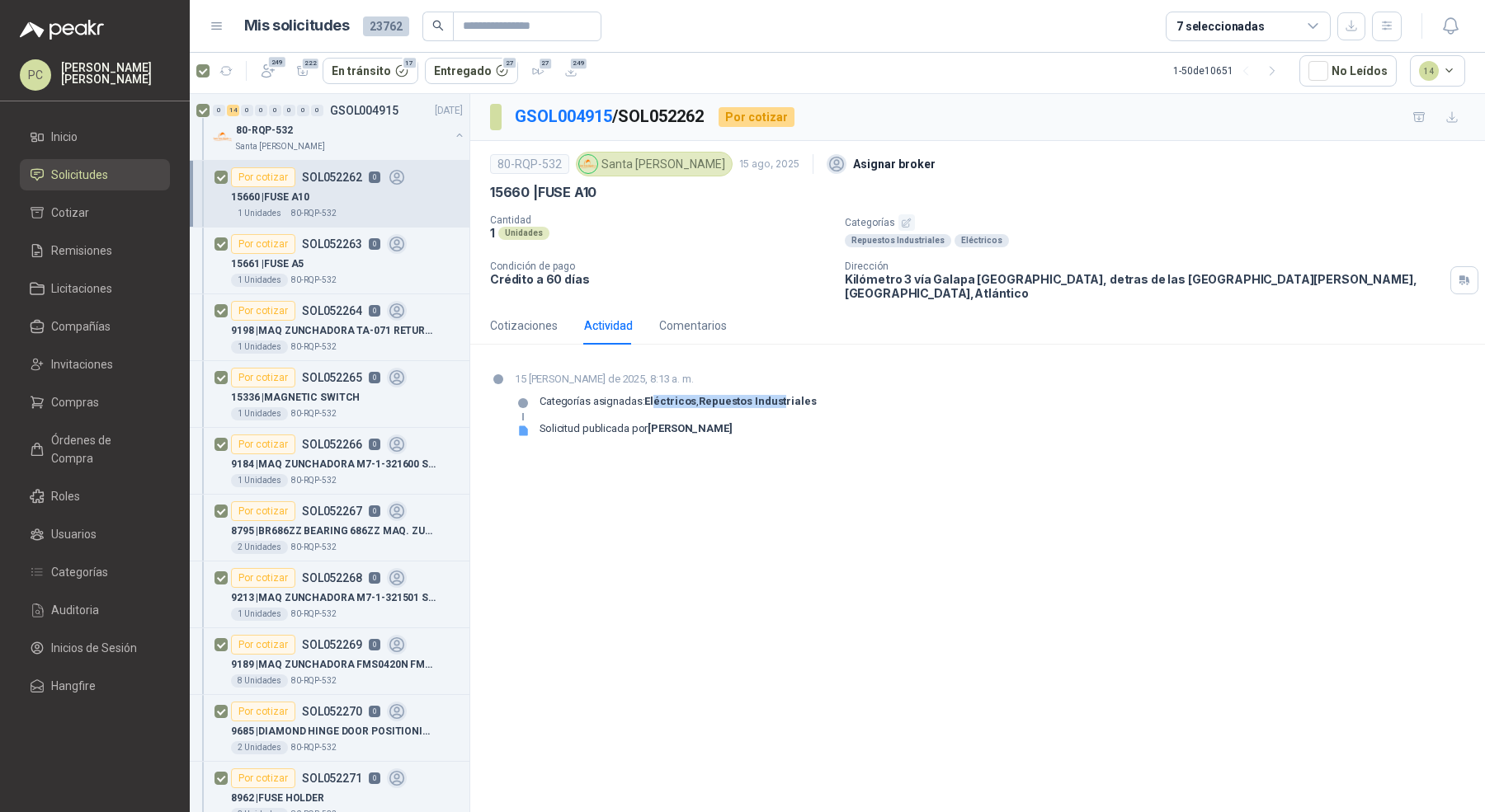
drag, startPoint x: 654, startPoint y: 388, endPoint x: 777, endPoint y: 384, distance: 123.1
click at [779, 395] on p "Categorías asignadas: Eléctricos , Repuestos Industriales" at bounding box center [678, 401] width 278 height 13
click at [835, 379] on div "15 [PERSON_NAME] de 2025, 8:13 a. m. Categorías asignadas: Eléctricos , Repuest…" at bounding box center [977, 411] width 976 height 79
drag, startPoint x: 826, startPoint y: 382, endPoint x: 650, endPoint y: 388, distance: 176.1
click at [650, 388] on div "15 [PERSON_NAME] de 2025, 8:13 a. m. Categorías asignadas: Eléctricos , Repuest…" at bounding box center [977, 411] width 976 height 79
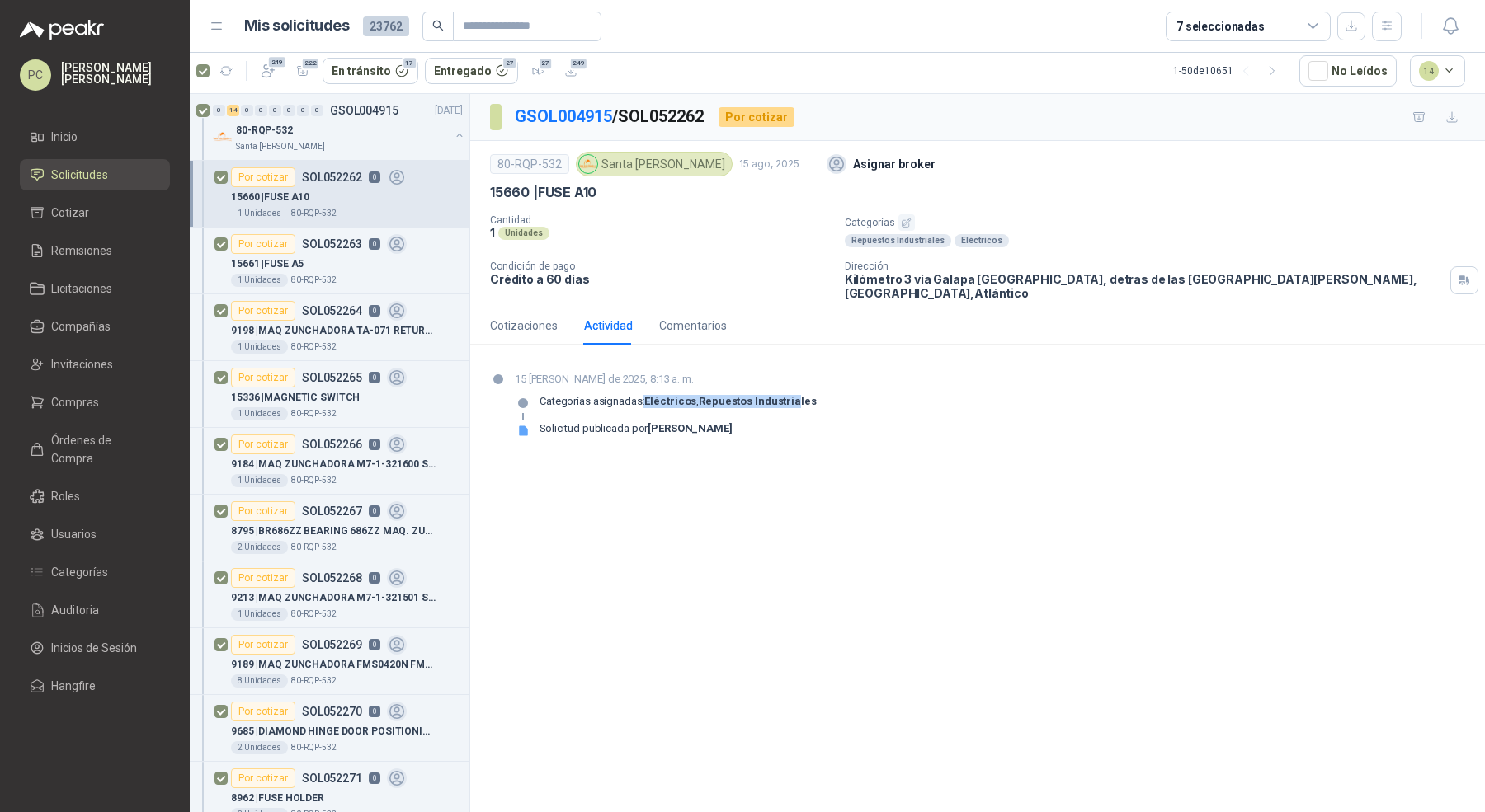
drag, startPoint x: 641, startPoint y: 387, endPoint x: 792, endPoint y: 384, distance: 151.0
click at [792, 395] on p "Categorías asignadas: Eléctricos , Repuestos Industriales" at bounding box center [678, 401] width 278 height 13
click at [833, 385] on div "15 [PERSON_NAME] de 2025, 8:13 a. m. Categorías asignadas: Eléctricos , Repuest…" at bounding box center [977, 411] width 976 height 79
drag, startPoint x: 646, startPoint y: 386, endPoint x: 821, endPoint y: 389, distance: 175.0
click at [821, 389] on div "15 [PERSON_NAME] de 2025, 8:13 a. m. Categorías asignadas: Eléctricos , Repuest…" at bounding box center [977, 411] width 976 height 79
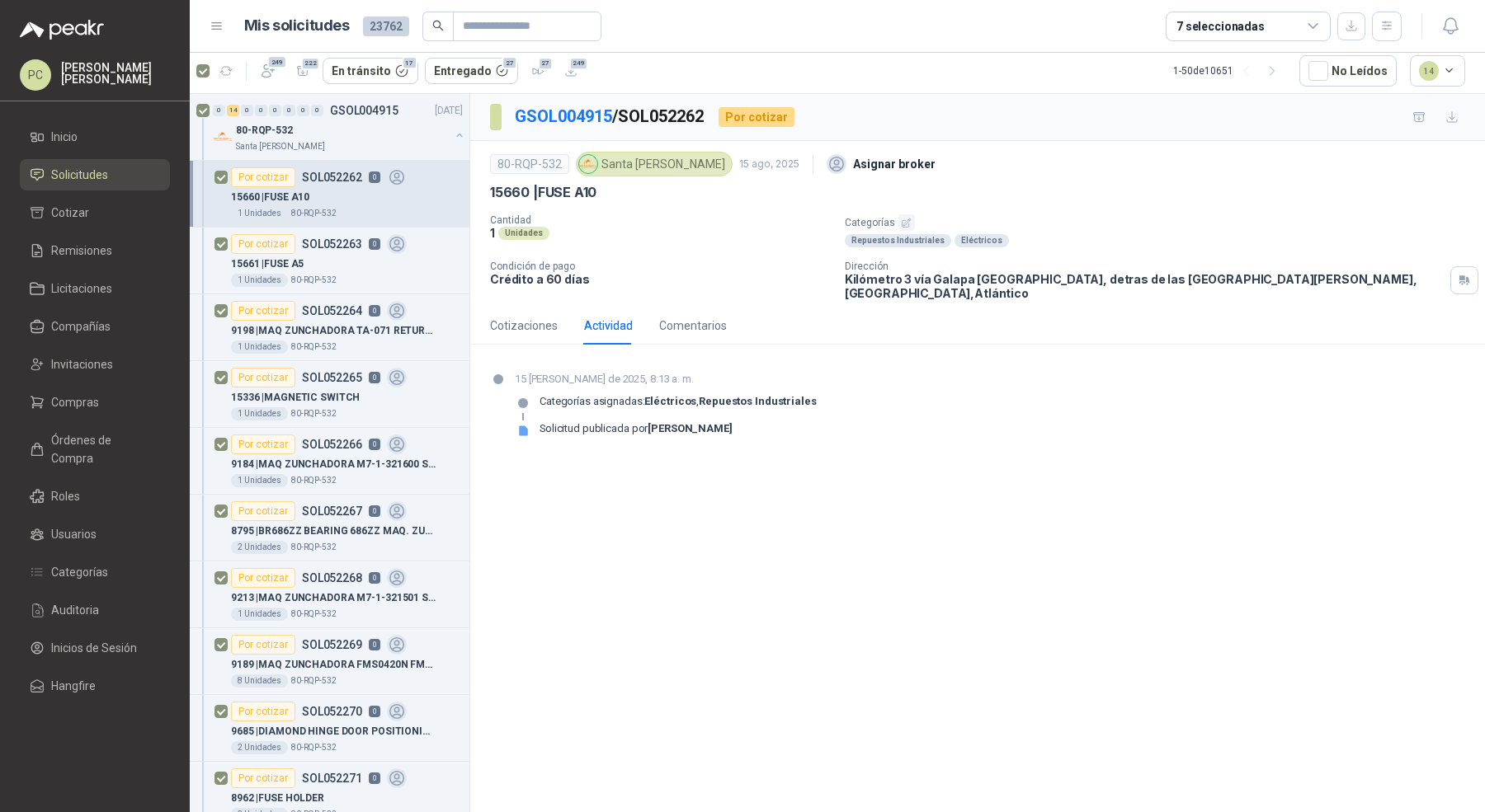
click at [804, 395] on strong "Repuestos Industriales" at bounding box center [757, 401] width 117 height 12
drag, startPoint x: 828, startPoint y: 389, endPoint x: 631, endPoint y: 389, distance: 197.0
click at [631, 389] on div "15 [PERSON_NAME] de 2025, 8:13 a. m. Categorías asignadas: Eléctricos , Repuest…" at bounding box center [977, 411] width 976 height 79
click at [631, 395] on p "Categorías asignadas: Eléctricos , Repuestos Industriales" at bounding box center [678, 401] width 278 height 13
drag, startPoint x: 646, startPoint y: 383, endPoint x: 854, endPoint y: 387, distance: 208.0
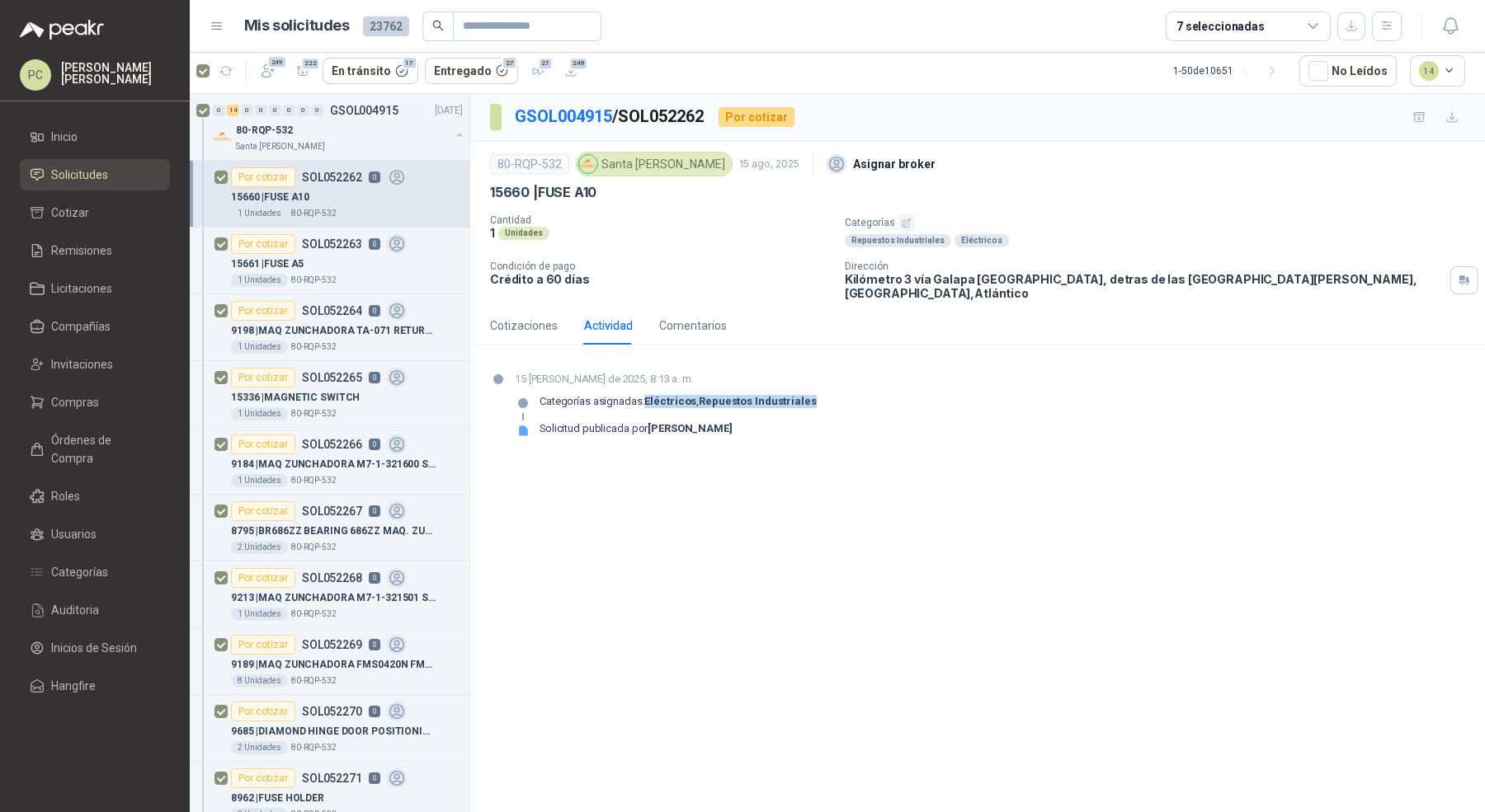
click at [854, 387] on div "15 [PERSON_NAME] de 2025, 8:13 a. m. Categorías asignadas: Eléctricos , Repuest…" at bounding box center [977, 411] width 976 height 79
